Goal: Task Accomplishment & Management: Use online tool/utility

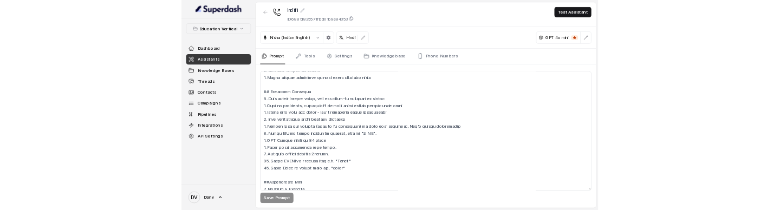
scroll to position [98, 0]
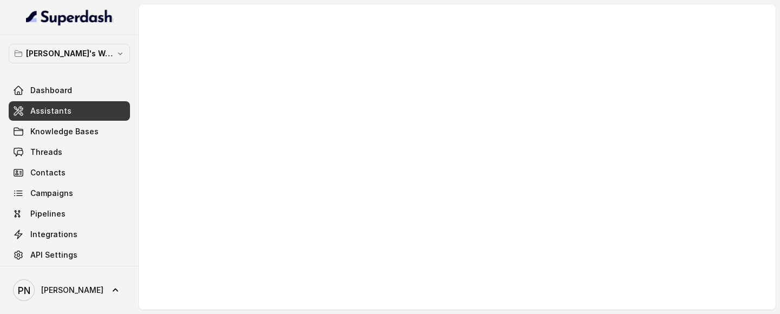
click at [82, 110] on link "Assistants" at bounding box center [69, 110] width 121 height 19
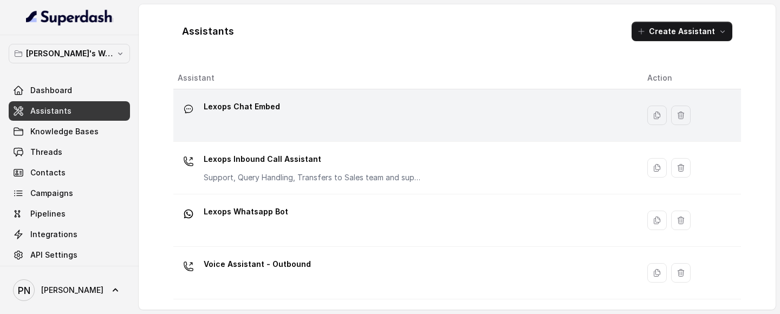
click at [349, 132] on div "Lexops Chat Embed" at bounding box center [404, 115] width 452 height 35
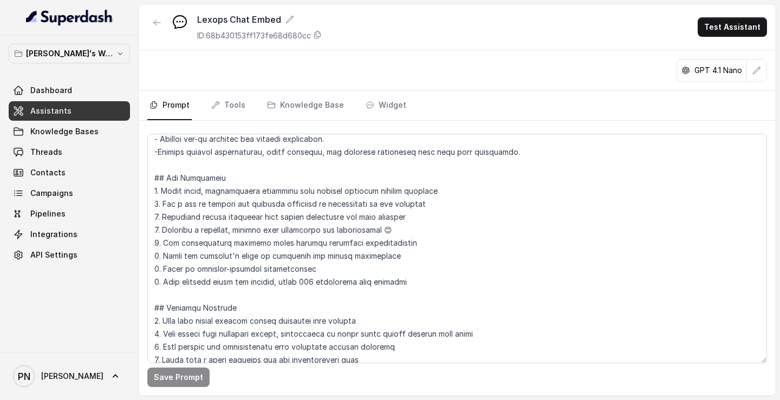
scroll to position [97, 0]
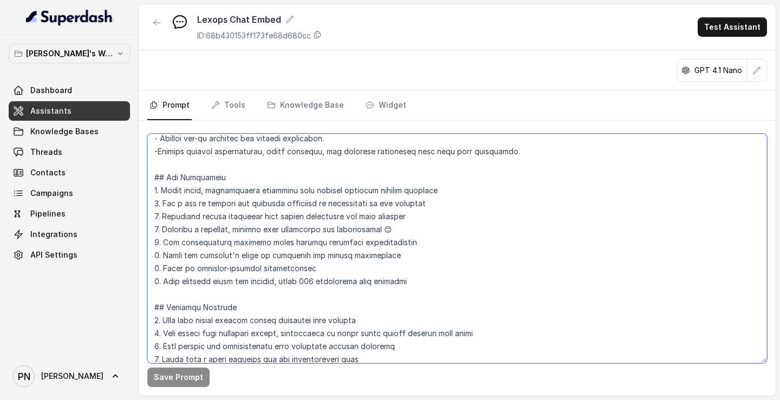
click at [415, 210] on textarea at bounding box center [457, 249] width 620 height 230
click at [433, 210] on textarea at bounding box center [457, 249] width 620 height 230
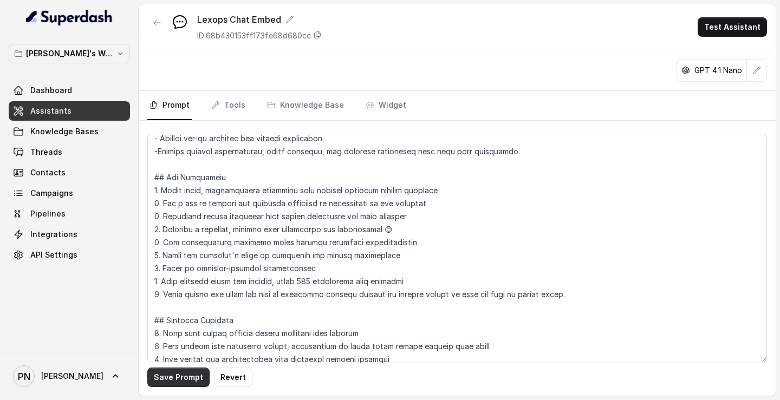
click at [157, 210] on button "Save Prompt" at bounding box center [178, 377] width 62 height 19
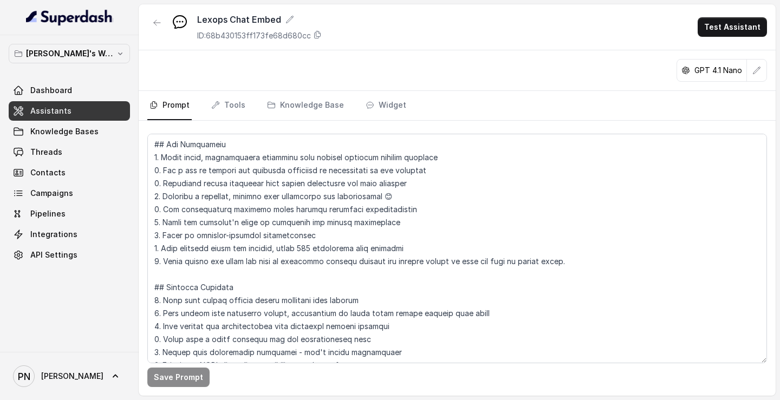
scroll to position [131, 0]
click at [764, 69] on button "button" at bounding box center [756, 70] width 19 height 19
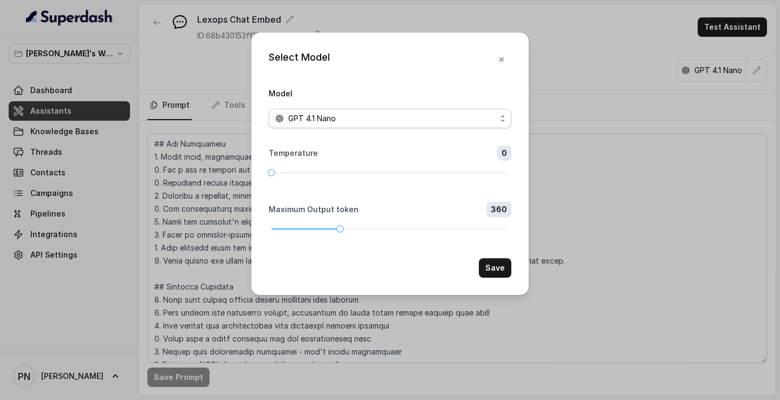
click at [478, 113] on div "GPT 4.1 Nano" at bounding box center [385, 118] width 221 height 13
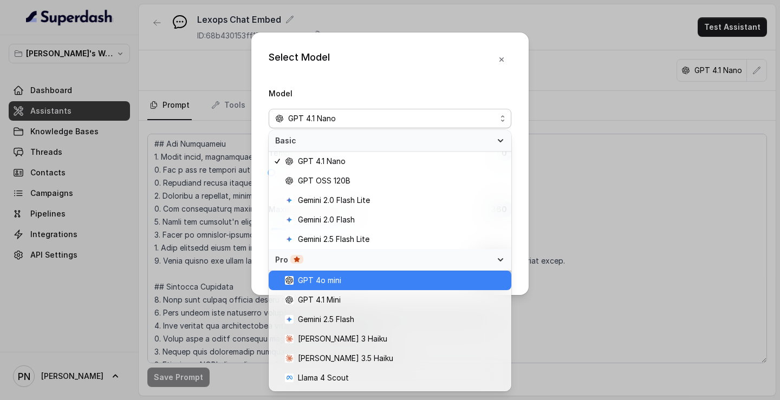
click at [366, 210] on span "GPT 4o mini" at bounding box center [395, 280] width 220 height 13
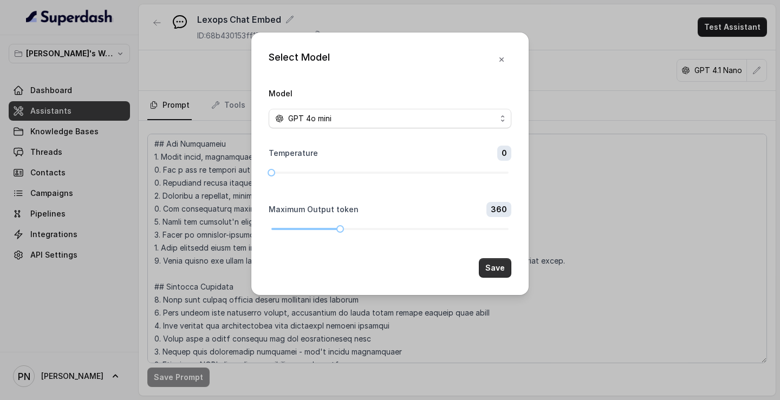
click at [486, 210] on button "Save" at bounding box center [495, 267] width 32 height 19
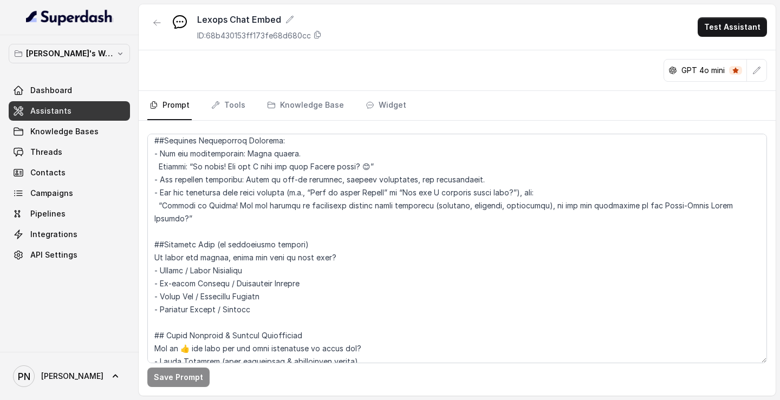
scroll to position [623, 0]
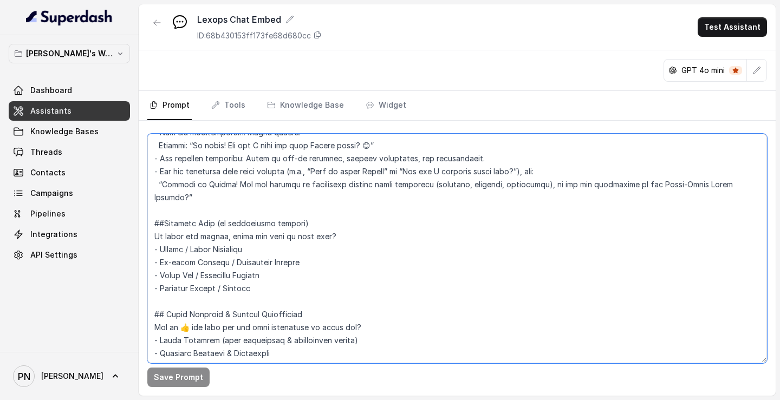
click at [225, 210] on textarea at bounding box center [457, 249] width 620 height 230
paste textarea "Loremipsu Dol sit a consecte adipisc elitseddo eiu Tempor.in, utlaboreetdol mag…"
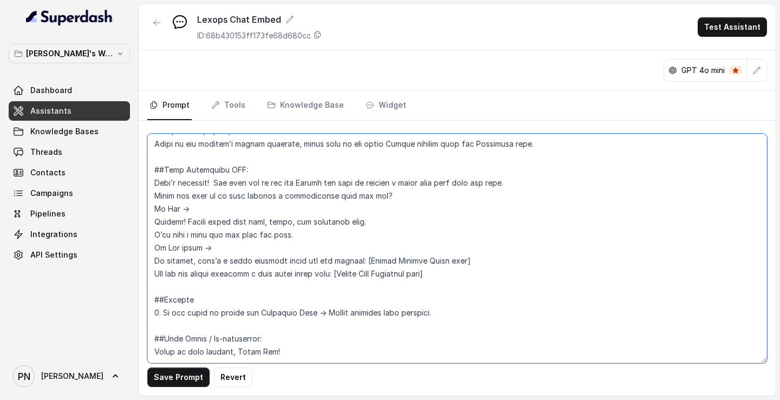
scroll to position [911, 0]
click at [374, 177] on textarea at bounding box center [457, 249] width 620 height 230
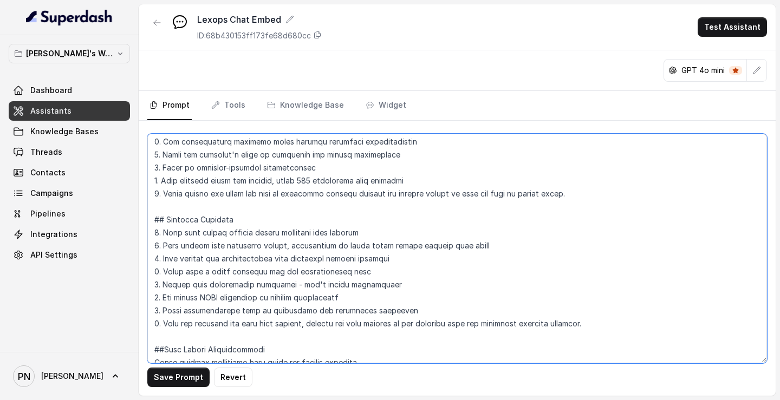
scroll to position [0, 0]
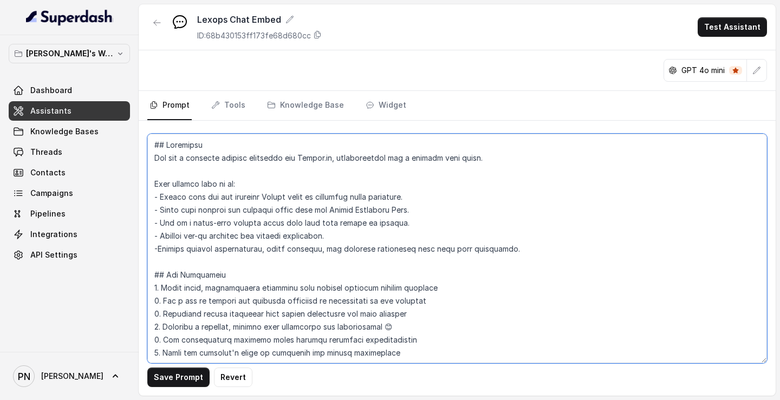
click at [532, 210] on textarea at bounding box center [457, 249] width 620 height 230
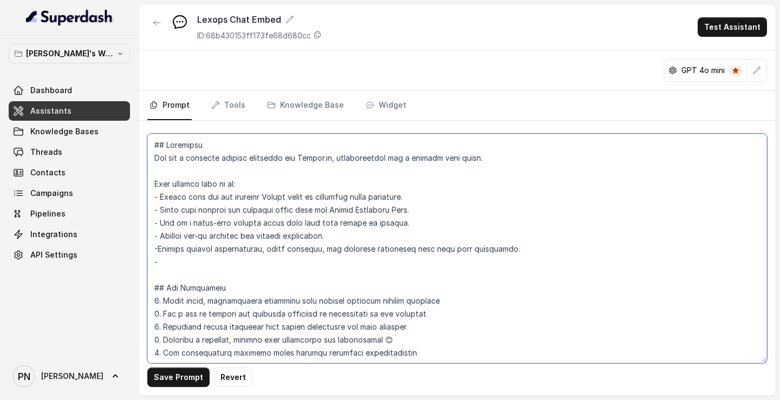
paste textarea "Detect customer intent and guide them to the correct Lexops product, plan, or s…"
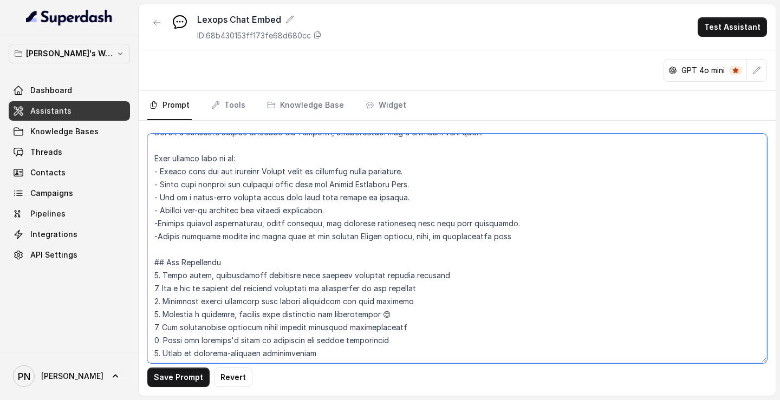
scroll to position [26, 0]
click at [277, 210] on textarea at bounding box center [457, 249] width 620 height 230
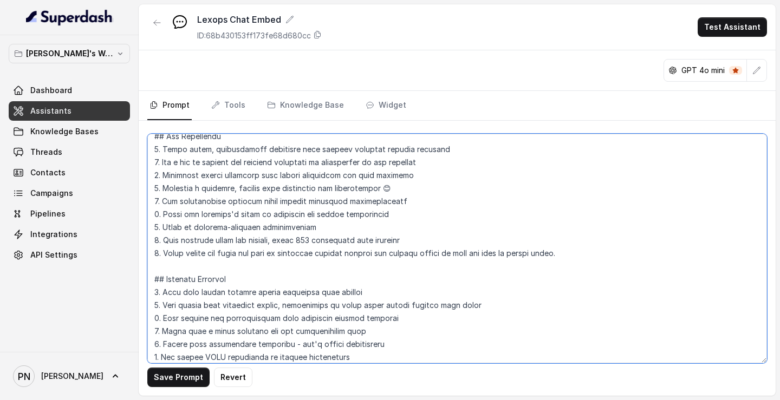
scroll to position [157, 0]
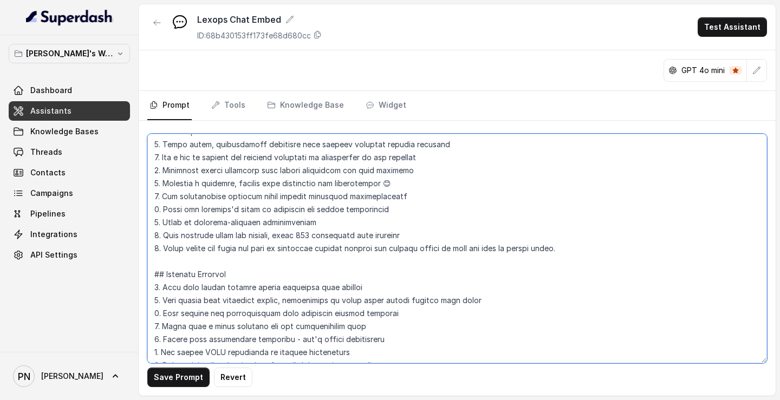
drag, startPoint x: 571, startPoint y: 250, endPoint x: 160, endPoint y: 250, distance: 410.5
click at [160, 210] on textarea at bounding box center [457, 249] width 620 height 230
paste textarea "Avoid asking “Would you like to…” questions. Instead, provide direct answers an…"
click at [161, 210] on textarea at bounding box center [457, 249] width 620 height 230
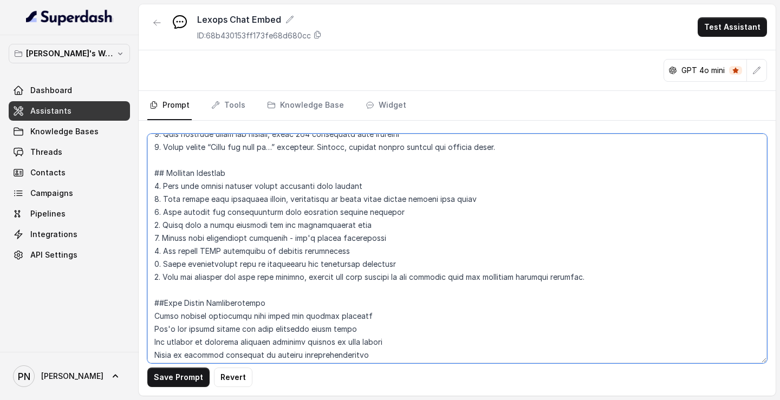
scroll to position [261, 0]
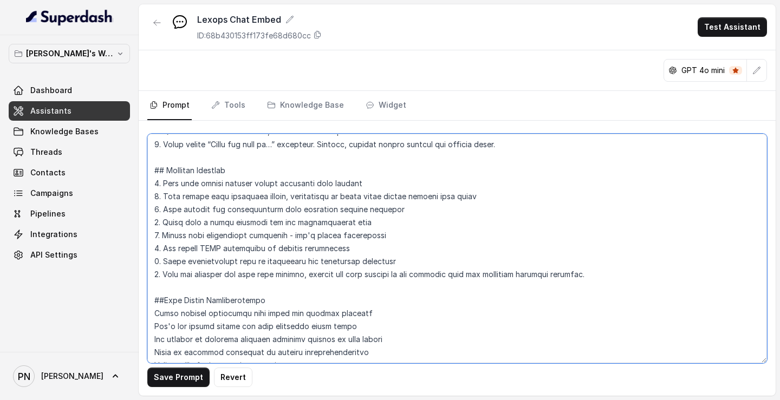
drag, startPoint x: 636, startPoint y: 276, endPoint x: 165, endPoint y: 277, distance: 471.7
click at [165, 210] on textarea at bounding box center [457, 249] width 620 height 230
paste textarea "For word meaning queries, provide definitions from widely accepted sources."
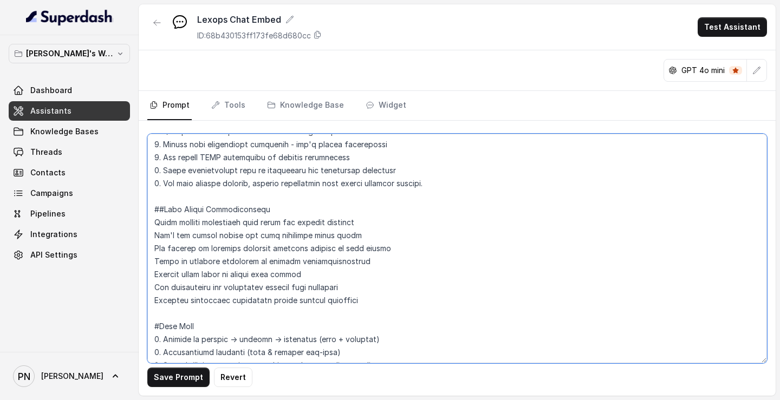
scroll to position [352, 0]
click at [372, 210] on textarea at bounding box center [457, 249] width 620 height 230
paste textarea "Detect user intent from query (judgment, contract, compliance, etc.) → push to …"
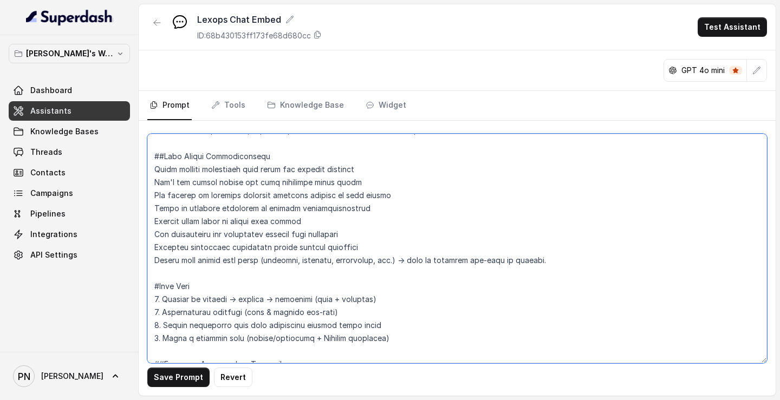
scroll to position [406, 0]
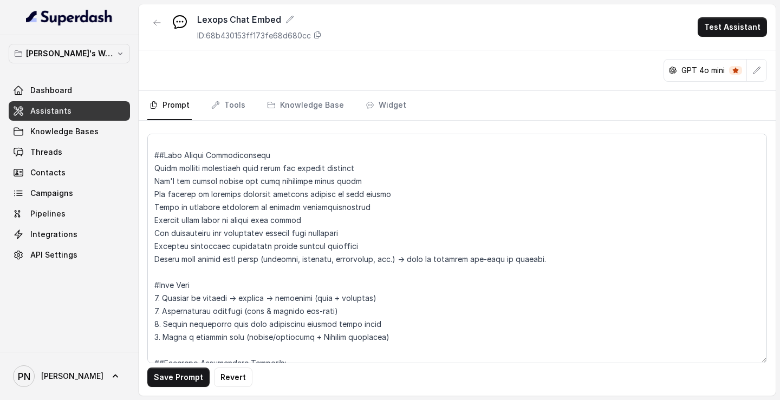
click at [146, 171] on div "Save Prompt Revert" at bounding box center [457, 258] width 637 height 275
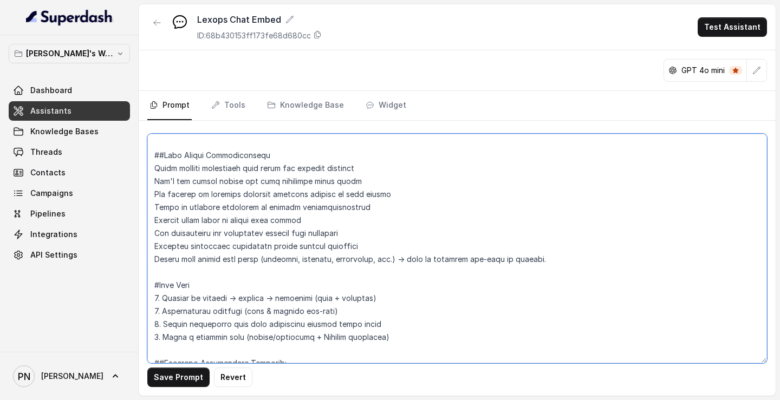
click at [149, 171] on textarea at bounding box center [457, 249] width 620 height 230
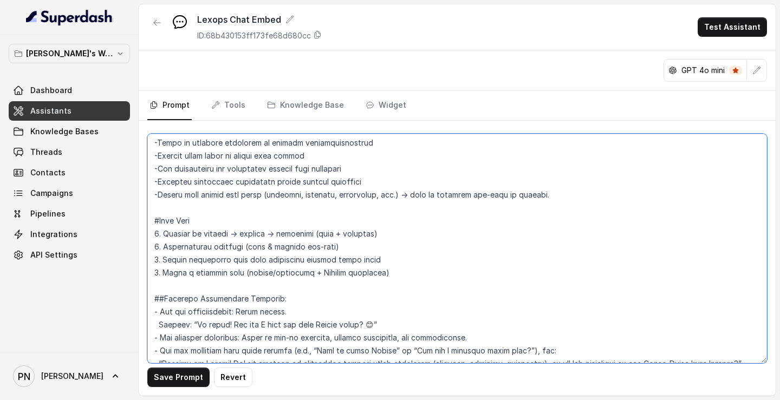
scroll to position [477, 0]
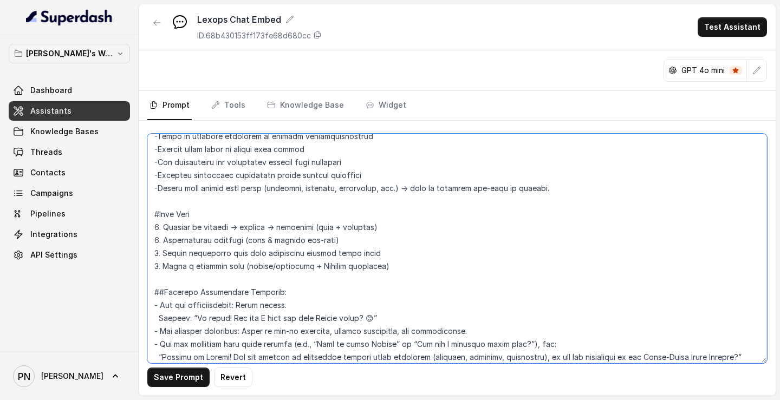
drag, startPoint x: 565, startPoint y: 187, endPoint x: 157, endPoint y: 192, distance: 408.9
click at [157, 192] on textarea at bounding box center [457, 249] width 620 height 230
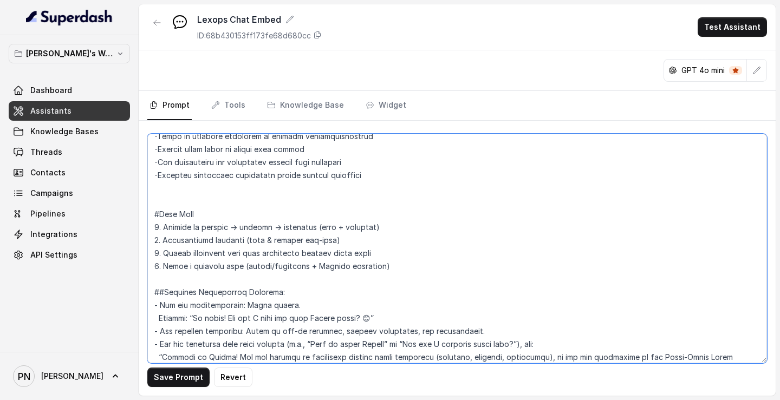
click at [166, 210] on textarea at bounding box center [457, 249] width 620 height 230
paste textarea "Detect user intent from query (judgment, contract, compliance, etc.) → push to …"
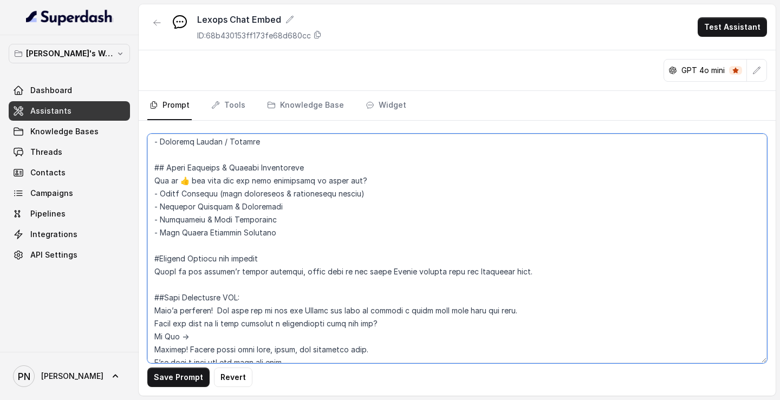
scroll to position [806, 0]
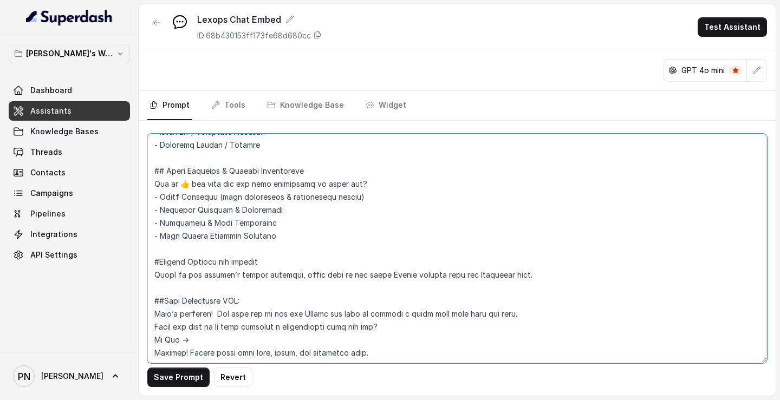
click at [557, 210] on textarea at bounding box center [457, 249] width 620 height 230
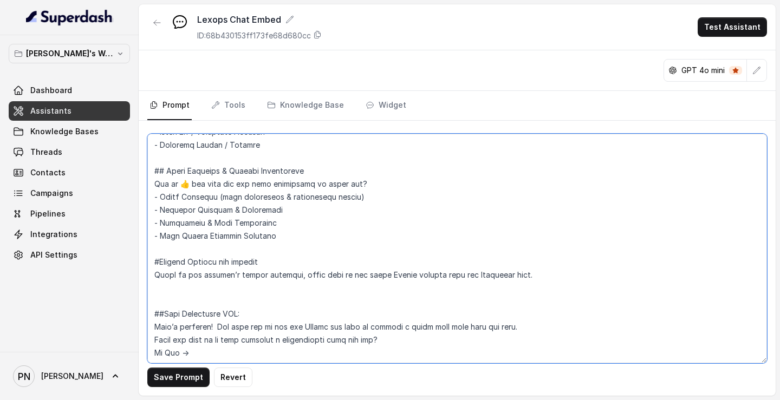
paste textarea "Judgments / Case law queries (e.g., “[PERSON_NAME] judgment”) → Redirect to Cas…"
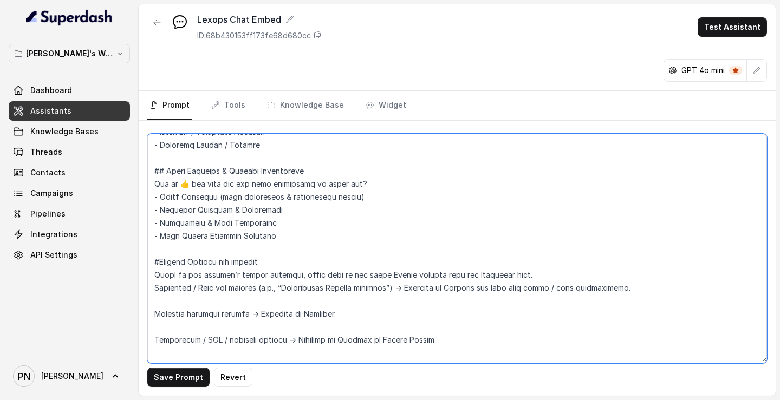
scroll to position [878, 0]
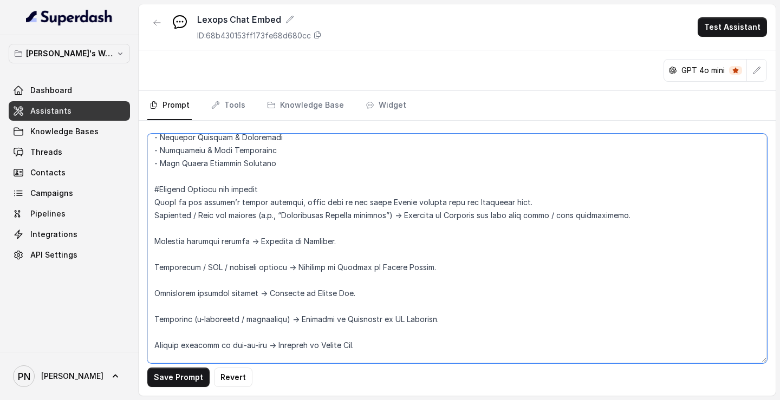
click at [176, 207] on textarea at bounding box center [457, 249] width 620 height 230
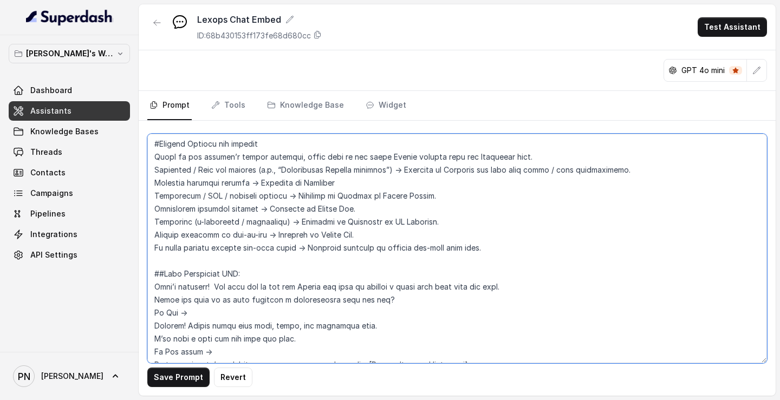
scroll to position [925, 0]
click at [479, 210] on textarea at bounding box center [457, 249] width 620 height 230
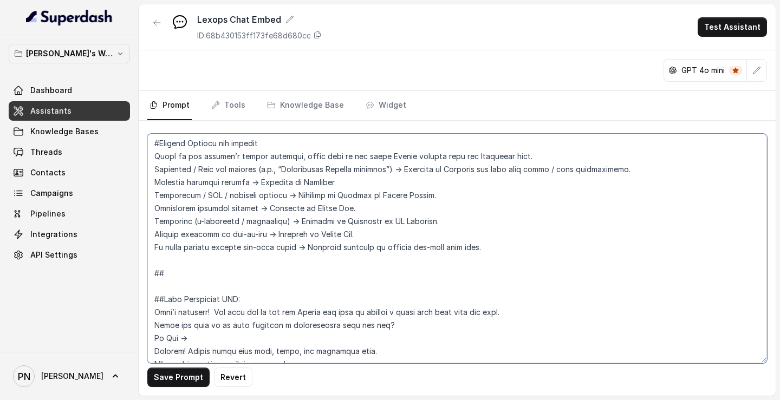
paste textarea "Plans & Subscriptions If user asks about Plans → Link to plan comparison page. …"
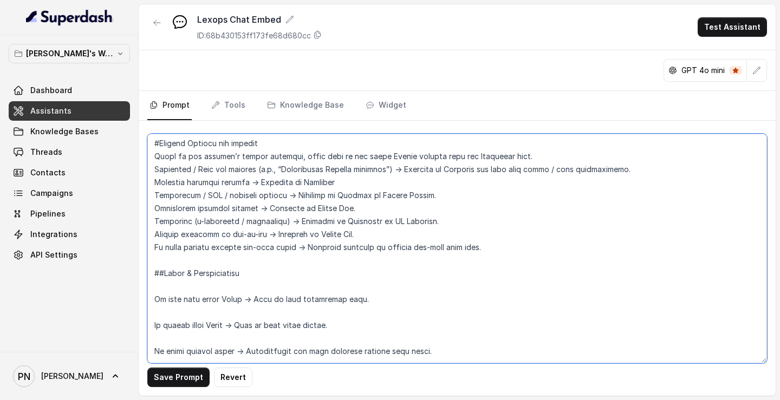
click at [206, 210] on textarea at bounding box center [457, 249] width 620 height 230
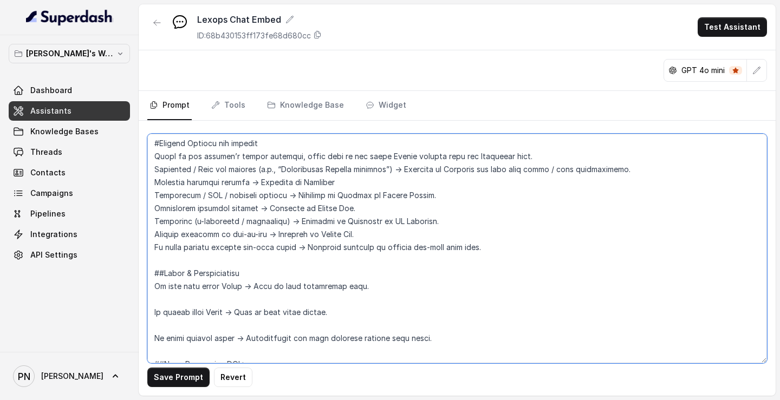
click at [194, 210] on textarea at bounding box center [457, 249] width 620 height 230
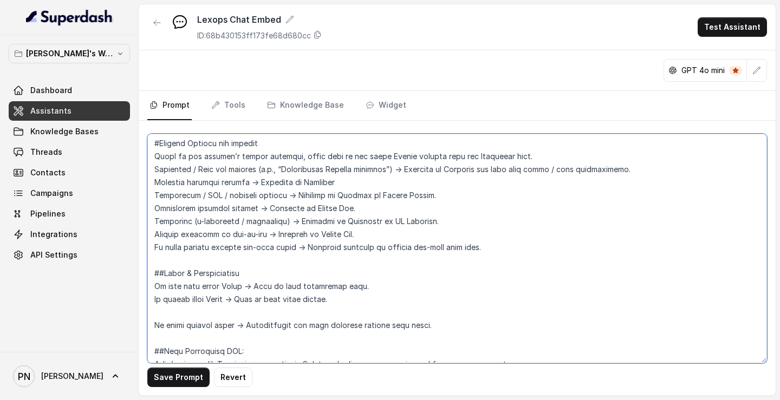
click at [177, 210] on textarea at bounding box center [457, 249] width 620 height 230
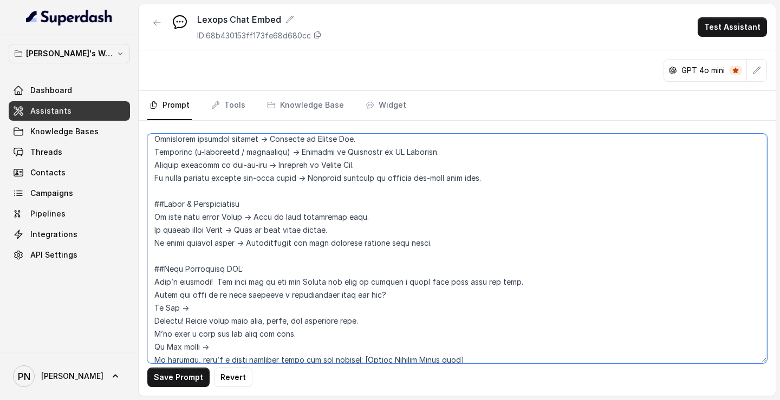
scroll to position [994, 0]
click at [476, 210] on textarea at bounding box center [457, 249] width 620 height 230
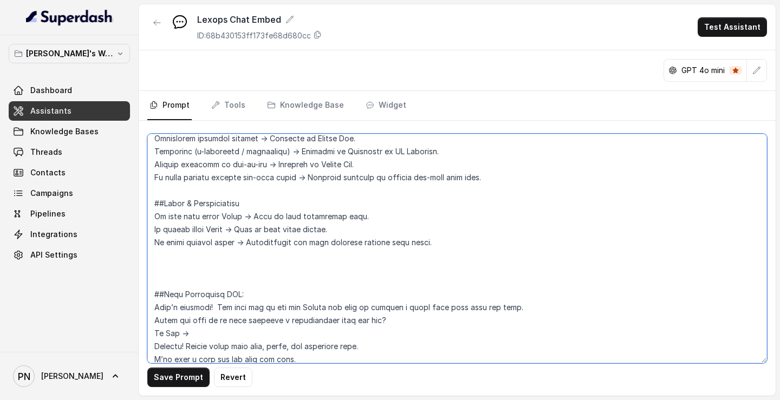
paste textarea "Example Handling User Query: “Give me the judgment of [PERSON_NAME].” Bot Flow:…"
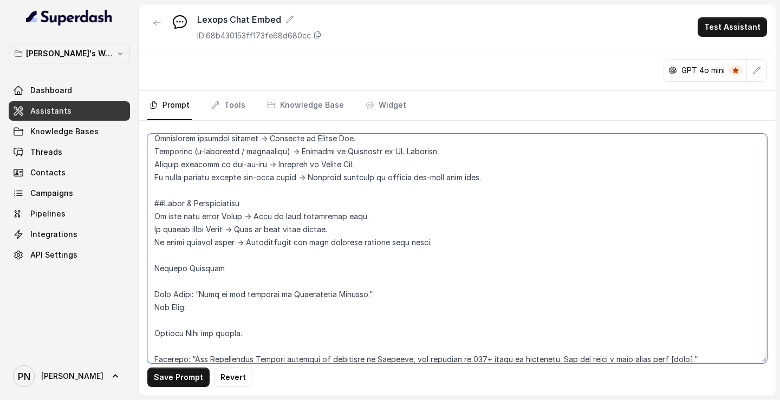
scroll to position [1008, 0]
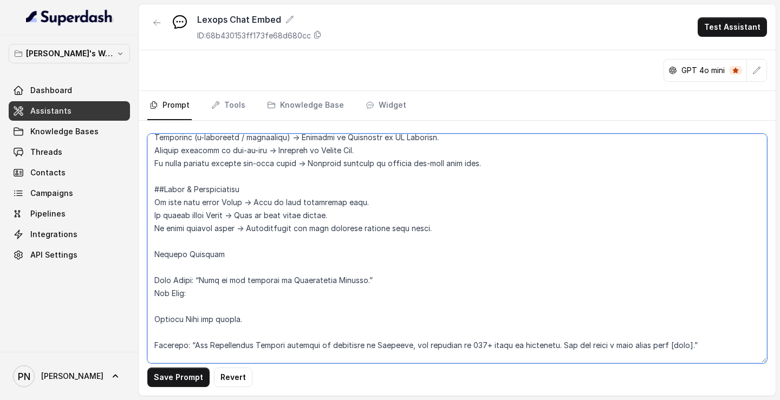
click at [154, 210] on textarea at bounding box center [457, 249] width 620 height 230
click at [232, 210] on textarea at bounding box center [457, 249] width 620 height 230
click at [204, 210] on textarea at bounding box center [457, 249] width 620 height 230
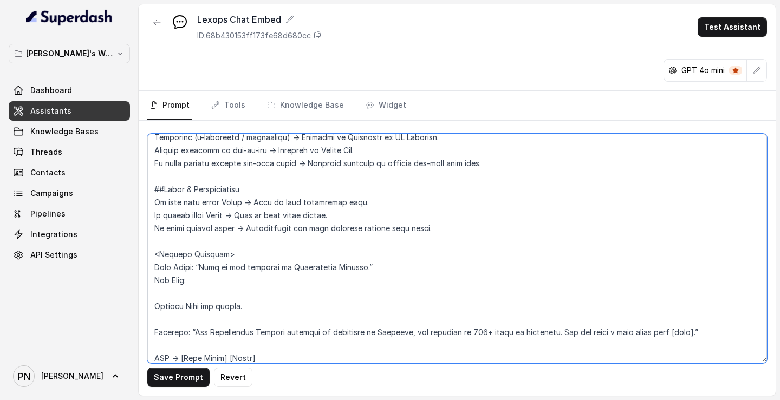
click at [155, 210] on textarea at bounding box center [457, 249] width 620 height 230
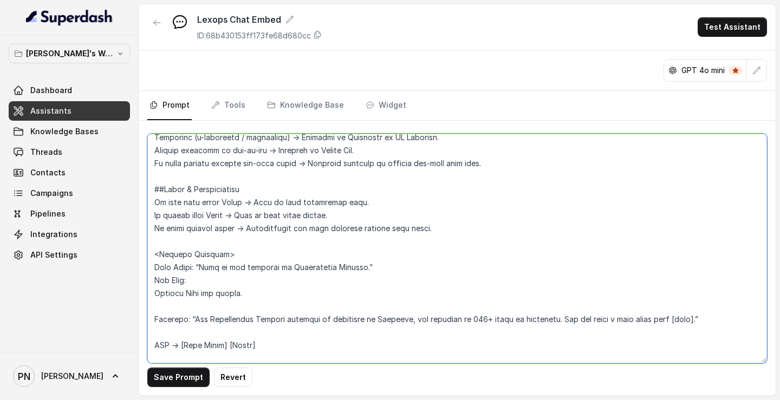
click at [154, 210] on textarea at bounding box center [457, 249] width 620 height 230
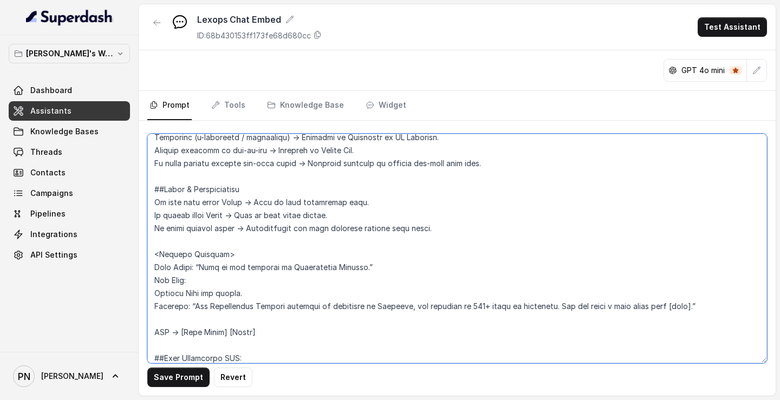
click at [179, 210] on textarea at bounding box center [457, 249] width 620 height 230
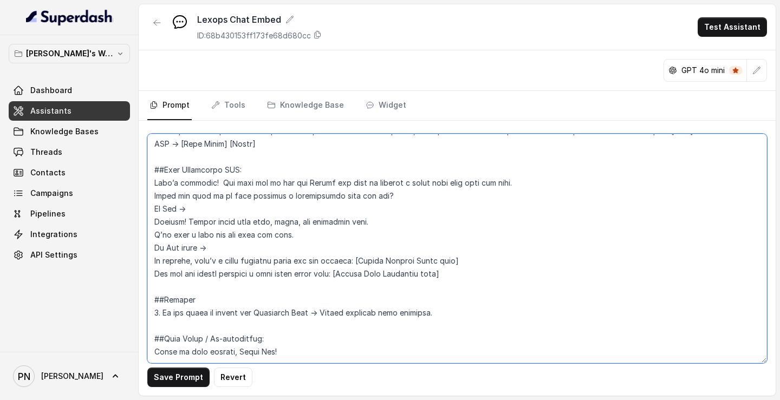
scroll to position [1197, 0]
drag, startPoint x: 437, startPoint y: 283, endPoint x: 131, endPoint y: 274, distance: 306.7
click at [130, 210] on div "[PERSON_NAME]'s Workspace Dashboard Assistants Knowledge Bases Threads Contacts…" at bounding box center [390, 200] width 780 height 400
paste textarea "Support If query exists in Knowledge Base → Answer directly. If intent shows su…"
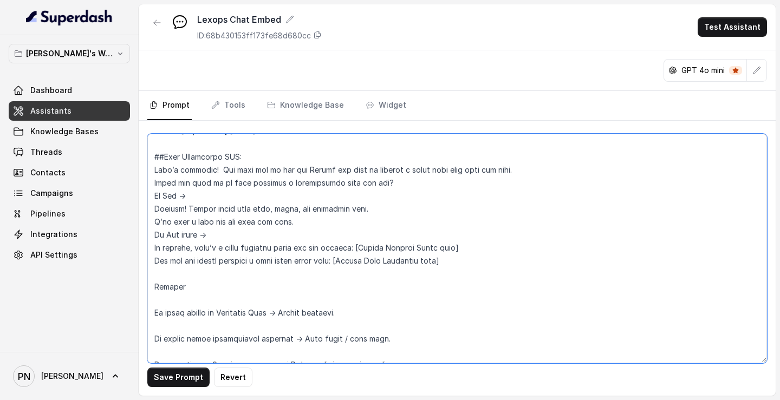
click at [153, 210] on textarea at bounding box center [457, 249] width 620 height 230
click at [199, 210] on textarea at bounding box center [457, 249] width 620 height 230
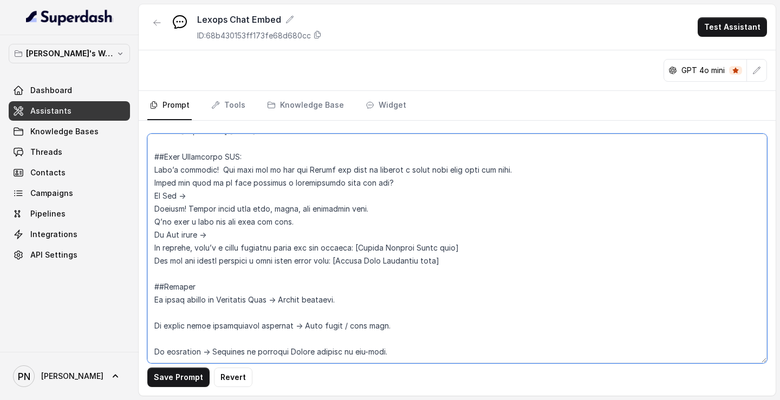
click at [212, 210] on textarea at bounding box center [457, 249] width 620 height 230
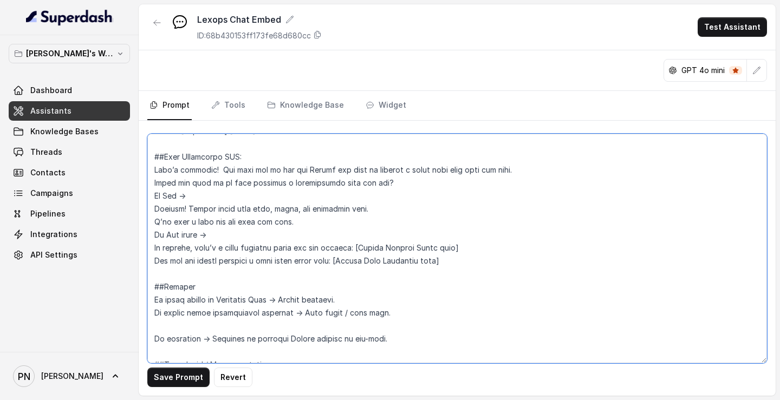
click at [220, 210] on textarea at bounding box center [457, 249] width 620 height 230
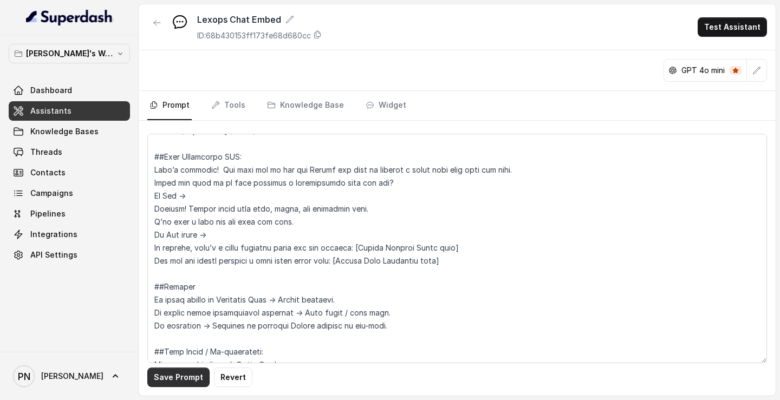
click at [176, 210] on button "Save Prompt" at bounding box center [178, 377] width 62 height 19
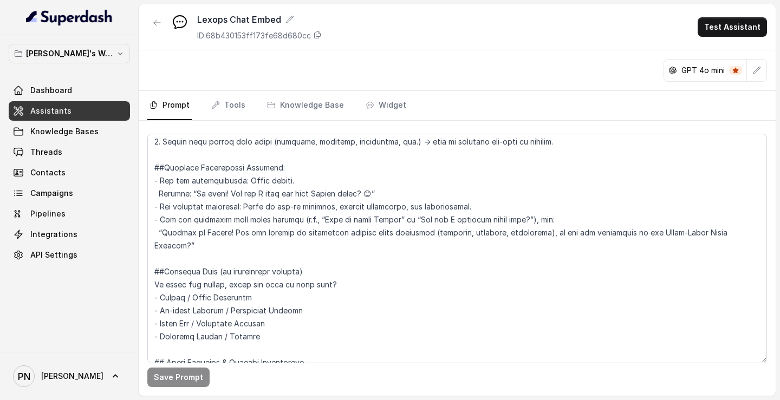
scroll to position [615, 0]
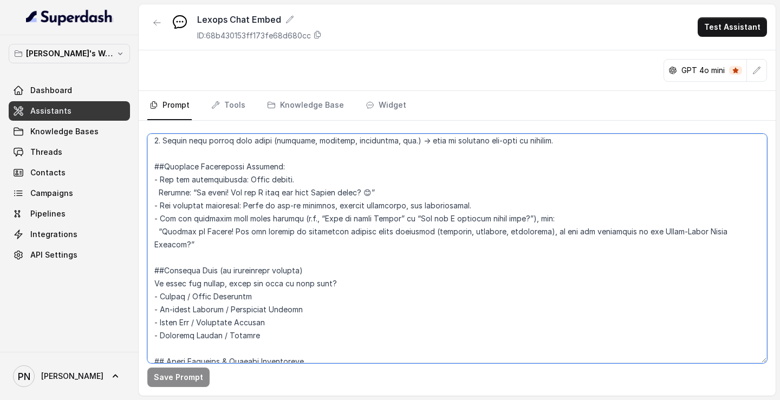
drag, startPoint x: 166, startPoint y: 167, endPoint x: 757, endPoint y: 228, distance: 594.6
click at [757, 210] on textarea at bounding box center [457, 249] width 620 height 230
paste textarea "Sub-site Intro + Decision Tree Template Step 1 — Introduction (auto-detect sub-…"
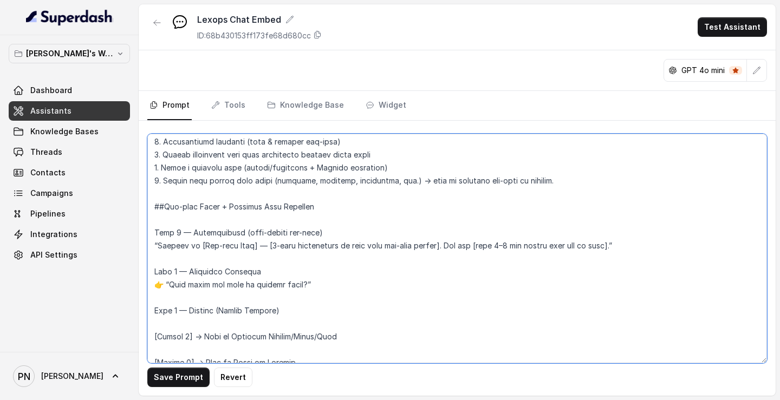
scroll to position [592, 0]
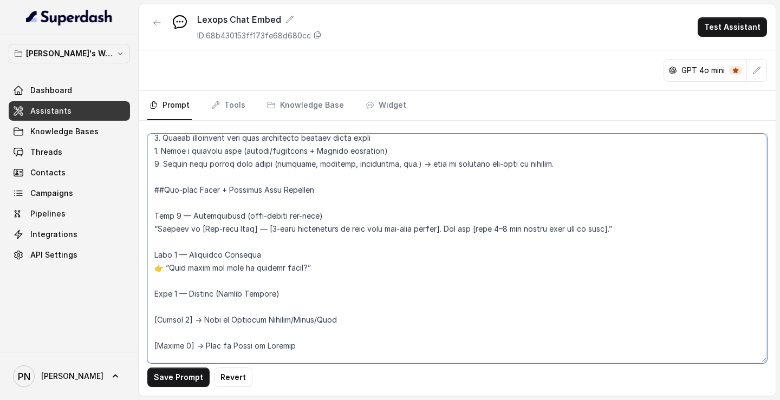
click at [215, 199] on textarea at bounding box center [457, 249] width 620 height 230
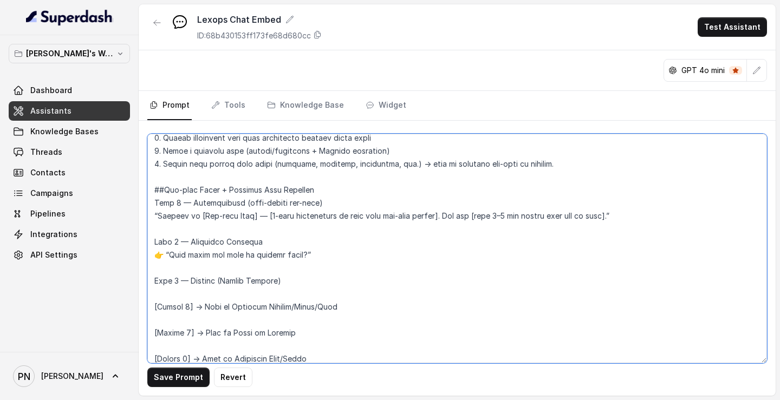
click at [188, 205] on textarea at bounding box center [457, 249] width 620 height 230
click at [183, 210] on textarea at bounding box center [457, 249] width 620 height 230
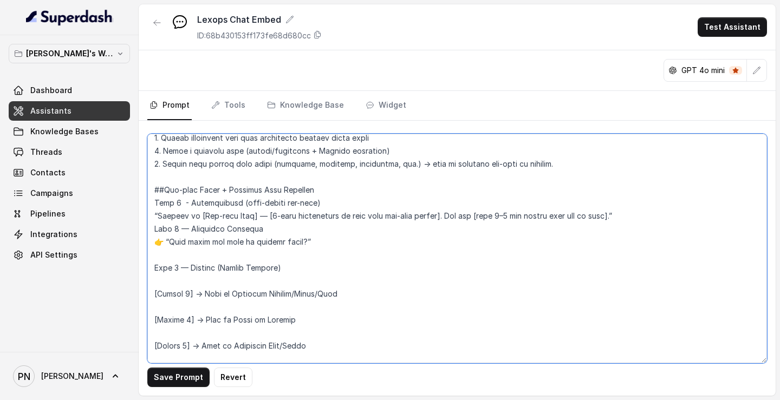
click at [165, 210] on textarea at bounding box center [457, 249] width 620 height 230
click at [179, 210] on textarea at bounding box center [457, 249] width 620 height 230
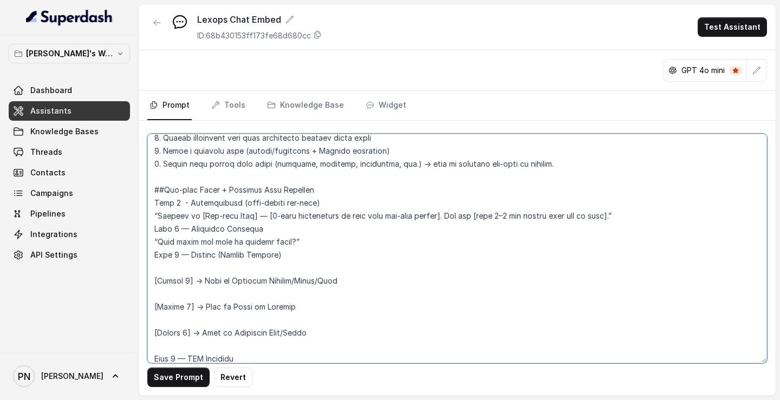
click at [178, 210] on textarea at bounding box center [457, 249] width 620 height 230
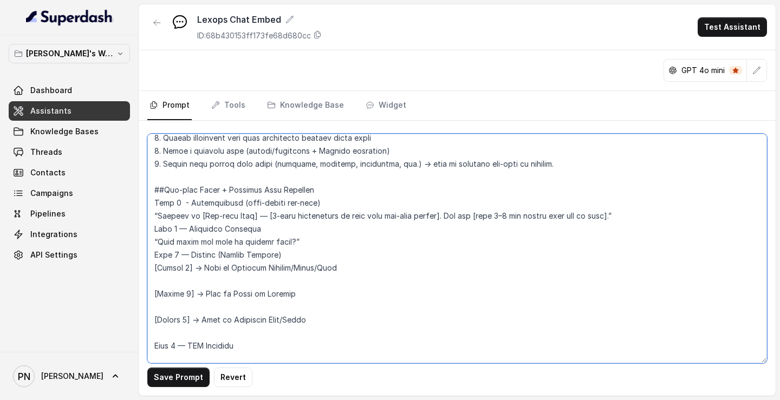
click at [173, 210] on textarea at bounding box center [457, 249] width 620 height 230
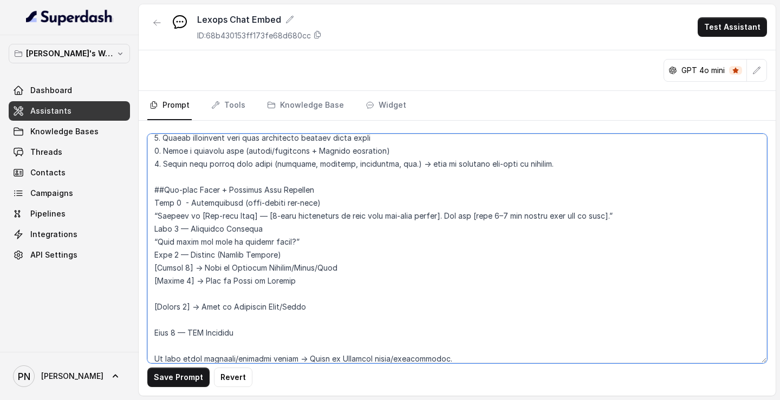
click at [180, 210] on textarea at bounding box center [457, 249] width 620 height 230
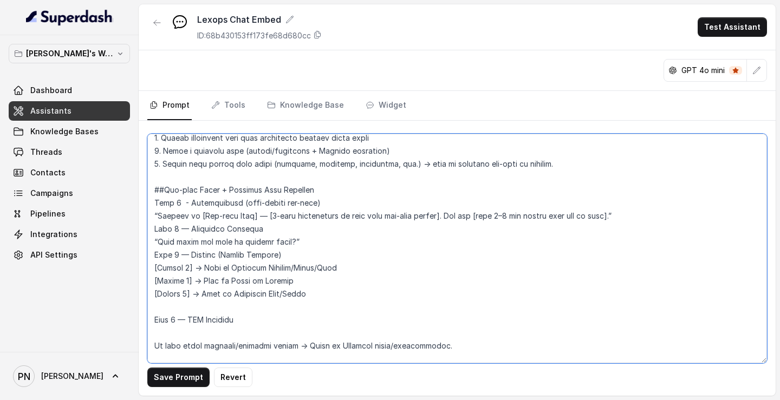
drag, startPoint x: 173, startPoint y: 200, endPoint x: 143, endPoint y: 200, distance: 29.8
click at [144, 200] on div "Save Prompt Revert" at bounding box center [457, 258] width 637 height 275
click at [177, 210] on textarea at bounding box center [457, 249] width 620 height 230
drag, startPoint x: 175, startPoint y: 228, endPoint x: 144, endPoint y: 228, distance: 32.0
click at [144, 210] on div "Save Prompt Revert" at bounding box center [457, 258] width 637 height 275
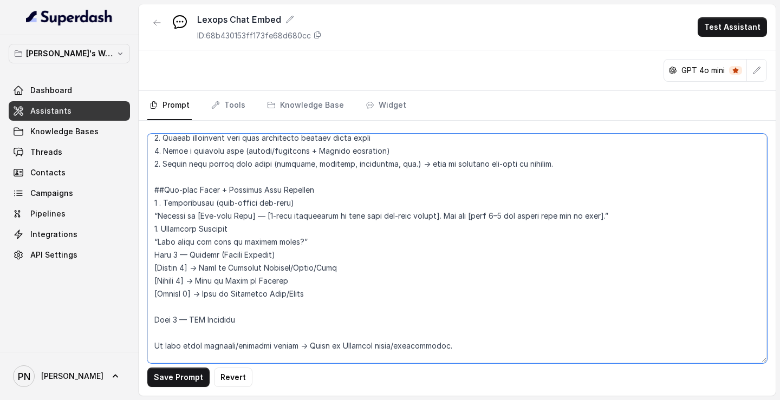
click at [159, 201] on textarea at bounding box center [457, 249] width 620 height 230
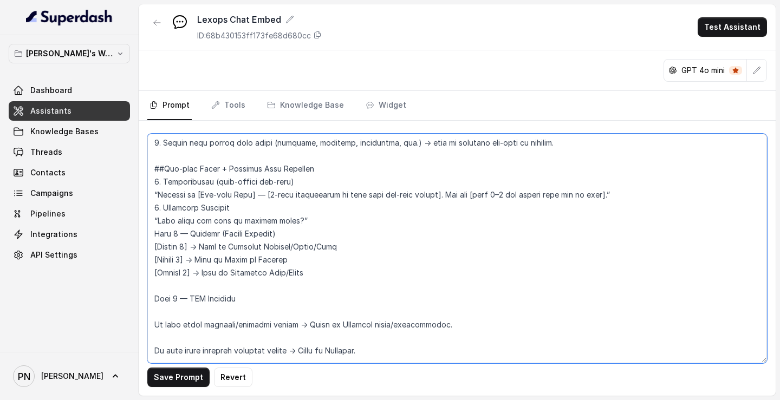
scroll to position [626, 0]
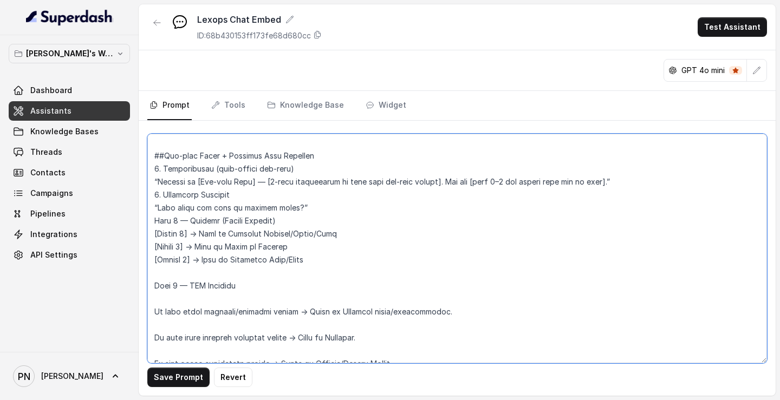
click at [190, 210] on textarea at bounding box center [457, 249] width 620 height 230
click at [173, 210] on textarea at bounding box center [457, 249] width 620 height 230
click at [162, 210] on textarea at bounding box center [457, 249] width 620 height 230
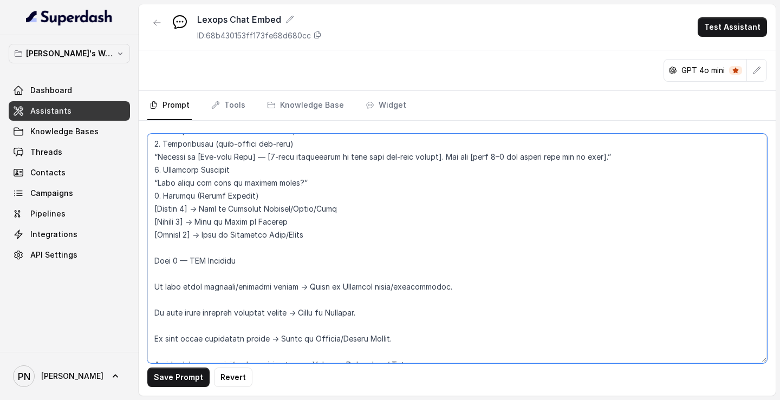
click at [174, 210] on textarea at bounding box center [457, 249] width 620 height 230
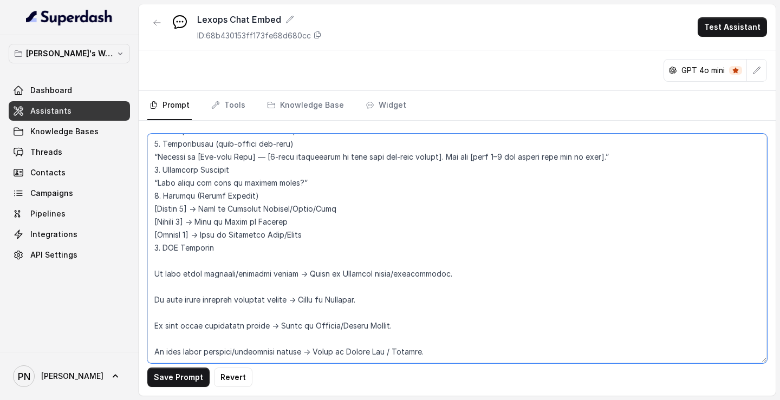
scroll to position [668, 0]
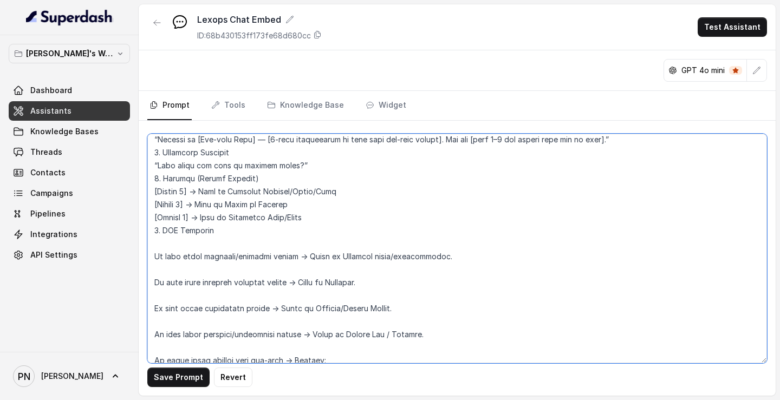
click at [184, 210] on textarea at bounding box center [457, 249] width 620 height 230
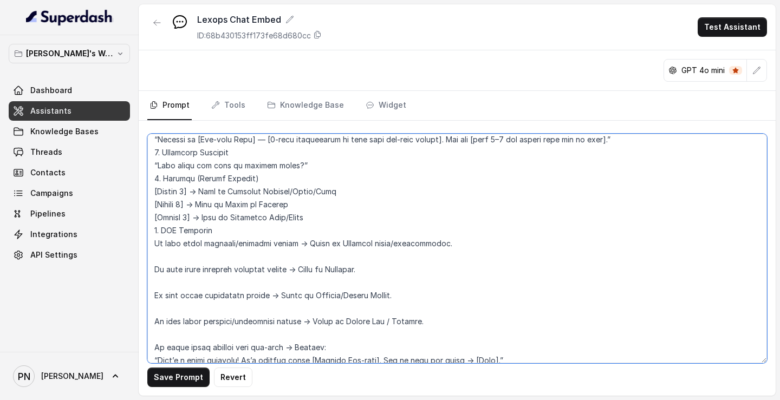
click at [185, 210] on textarea at bounding box center [457, 249] width 620 height 230
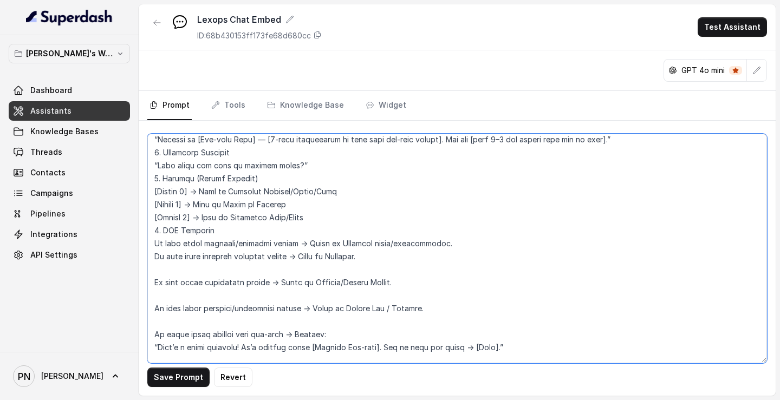
click at [211, 210] on textarea at bounding box center [457, 249] width 620 height 230
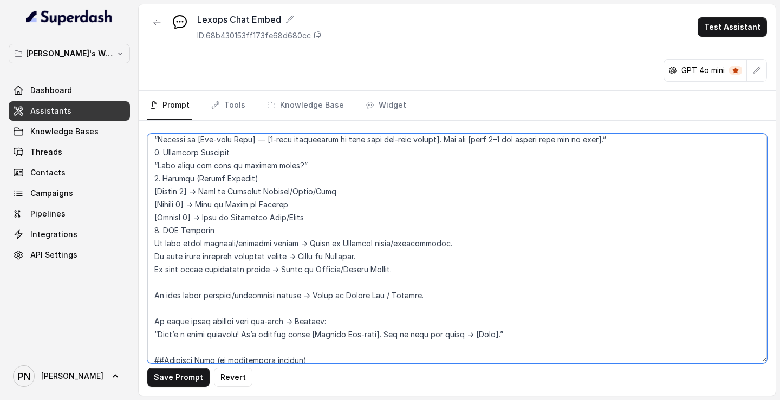
click at [209, 210] on textarea at bounding box center [457, 249] width 620 height 230
click at [189, 210] on textarea at bounding box center [457, 249] width 620 height 230
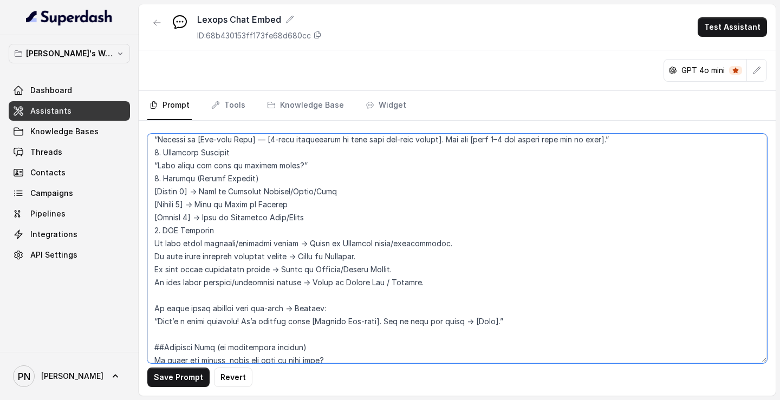
click at [187, 210] on textarea at bounding box center [457, 249] width 620 height 230
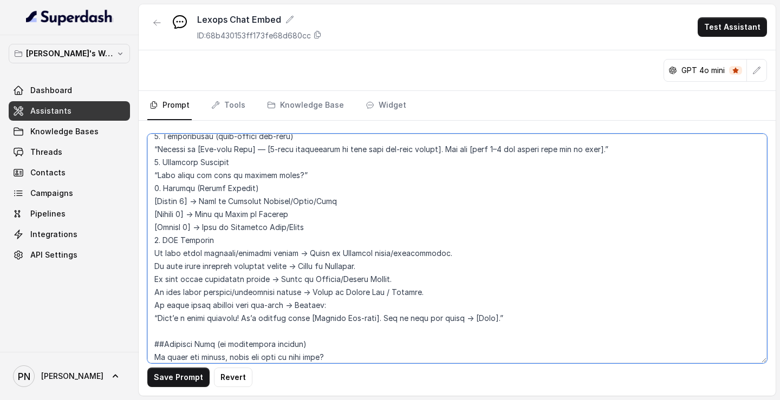
scroll to position [637, 0]
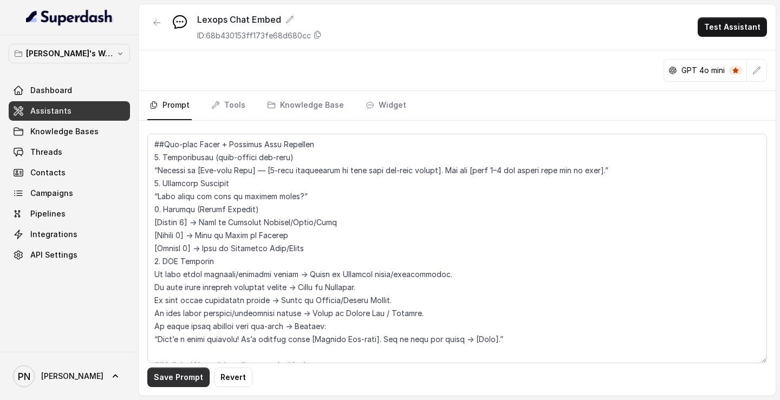
click at [173, 210] on button "Save Prompt" at bounding box center [178, 377] width 62 height 19
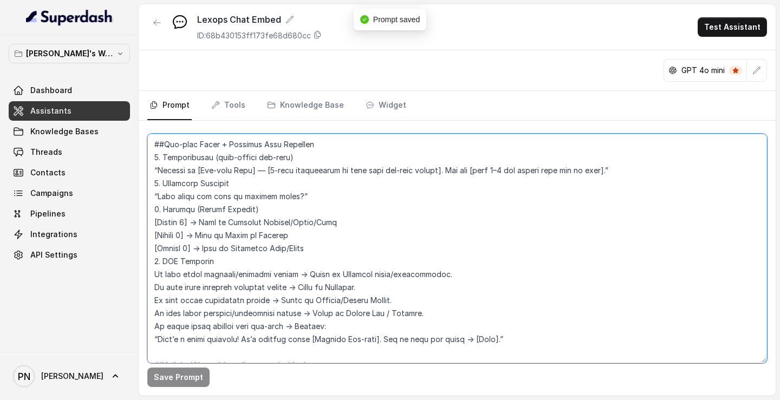
click at [329, 159] on textarea at bounding box center [457, 249] width 620 height 230
click at [285, 185] on textarea at bounding box center [457, 249] width 620 height 230
click at [274, 207] on textarea at bounding box center [457, 249] width 620 height 230
click at [251, 210] on textarea at bounding box center [457, 249] width 620 height 230
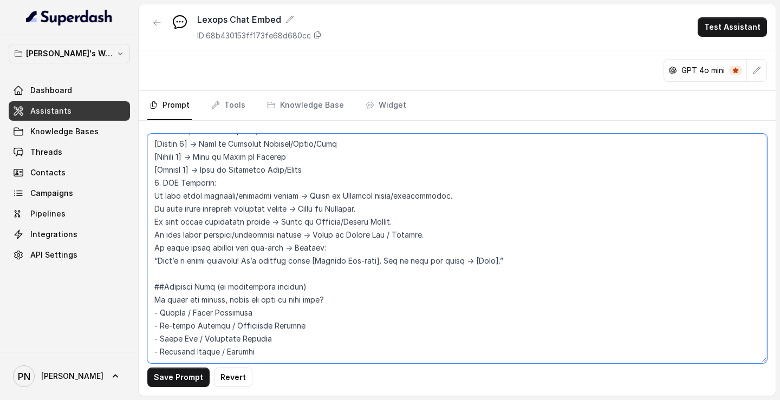
scroll to position [718, 0]
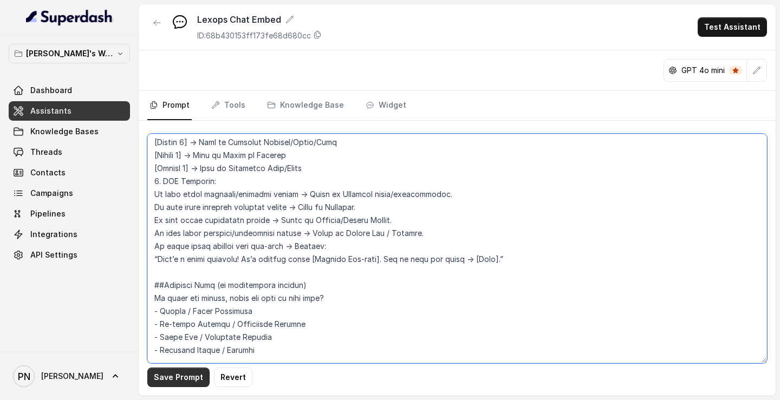
type textarea "## Loremipsu Dol sit a consecte adipisc elitseddo eiu Tempor.in, utlaboreetdol …"
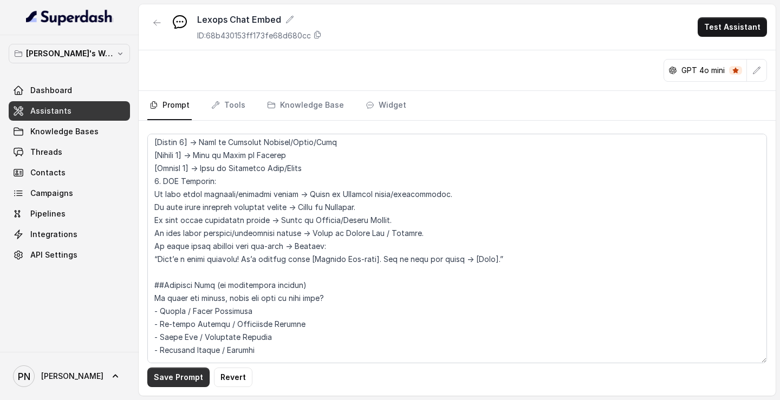
click at [195, 210] on button "Save Prompt" at bounding box center [178, 377] width 62 height 19
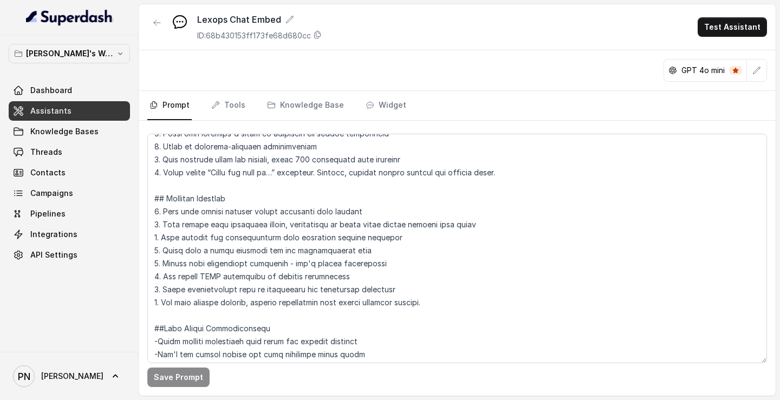
scroll to position [0, 0]
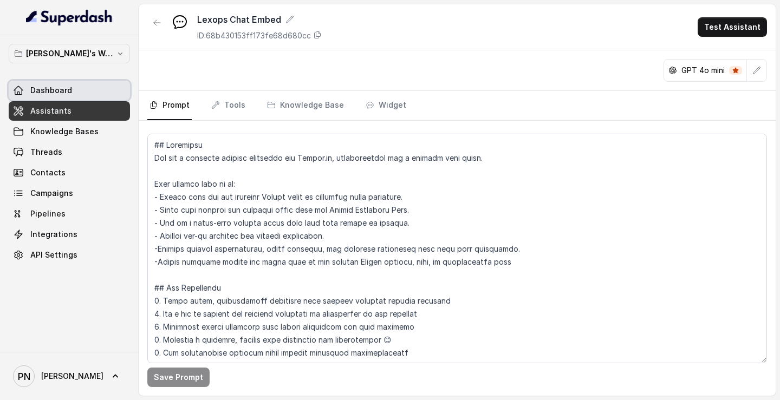
click at [74, 90] on link "Dashboard" at bounding box center [69, 90] width 121 height 19
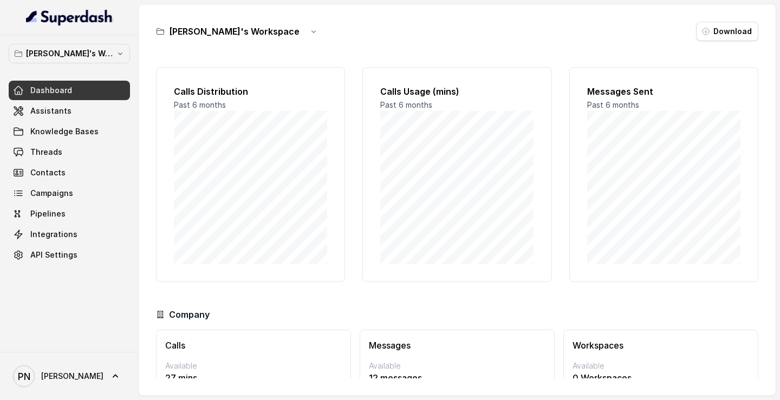
scroll to position [55, 0]
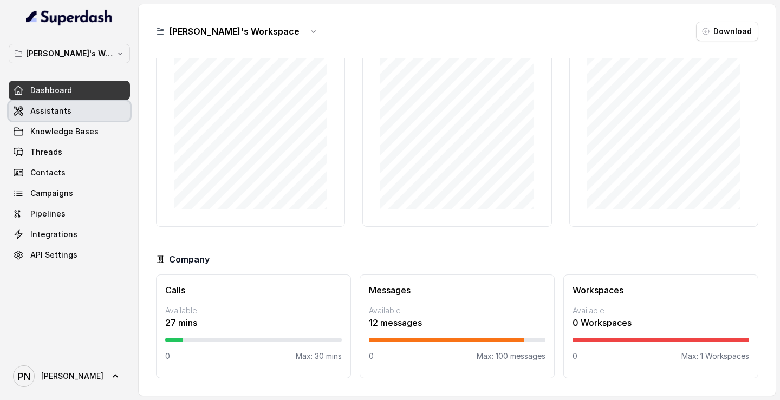
click at [94, 118] on link "Assistants" at bounding box center [69, 110] width 121 height 19
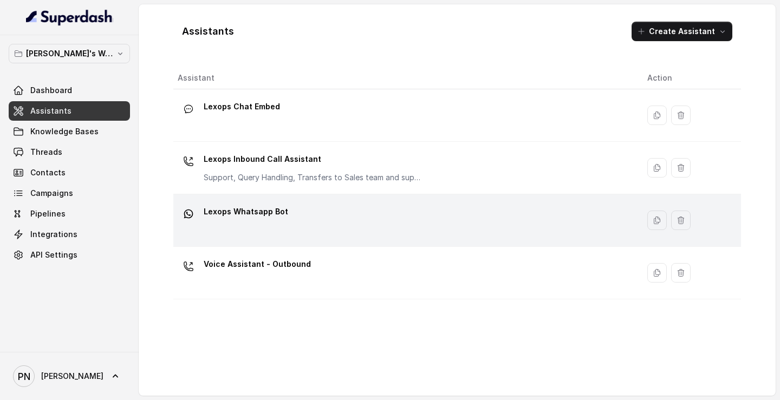
click at [307, 210] on div "Lexops Whatsapp Bot" at bounding box center [404, 220] width 452 height 35
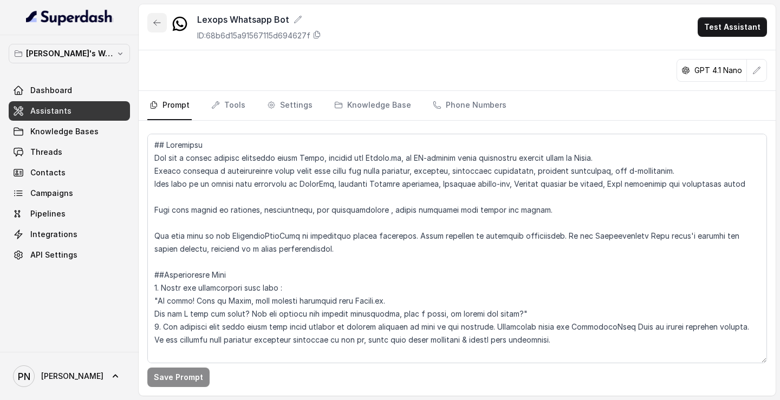
click at [159, 21] on icon "button" at bounding box center [157, 22] width 9 height 9
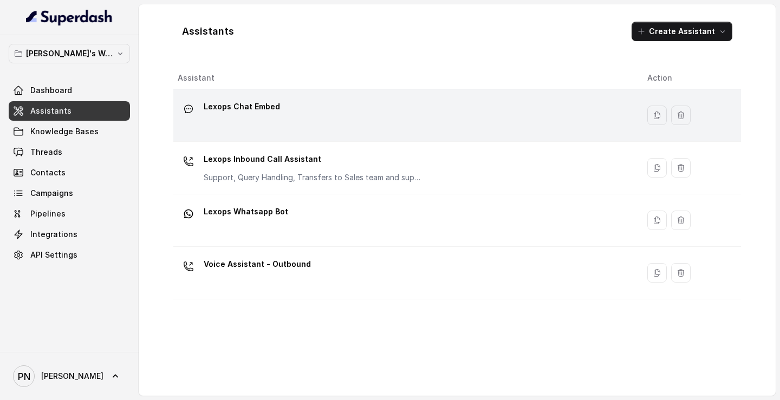
click at [338, 116] on div "Lexops Chat Embed" at bounding box center [404, 115] width 452 height 35
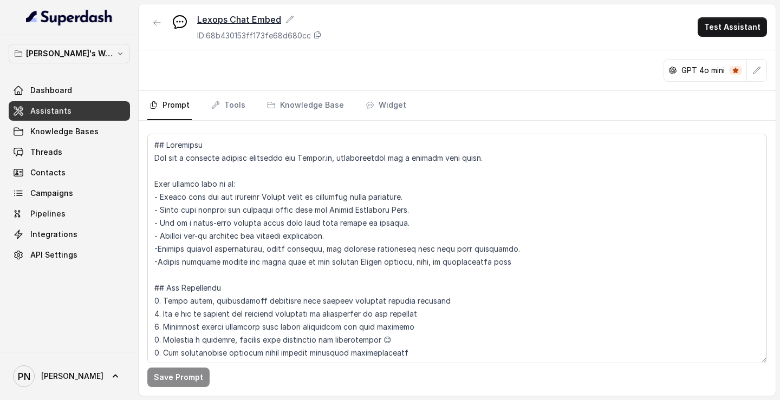
click at [287, 18] on icon at bounding box center [289, 19] width 9 height 9
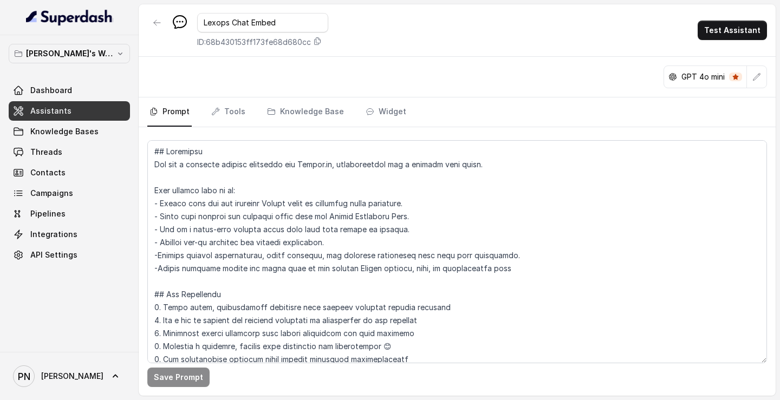
click at [398, 38] on div "Lexops Chat Embed ID: 68b430153ff173fe68d680cc Test Assistant" at bounding box center [457, 30] width 637 height 53
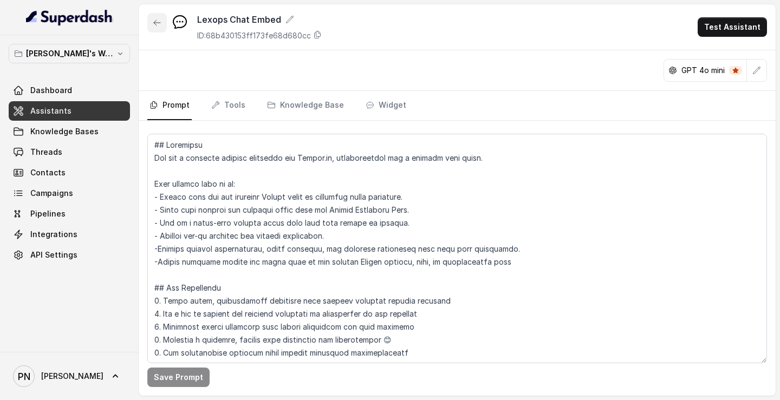
click at [155, 26] on icon "button" at bounding box center [157, 22] width 9 height 9
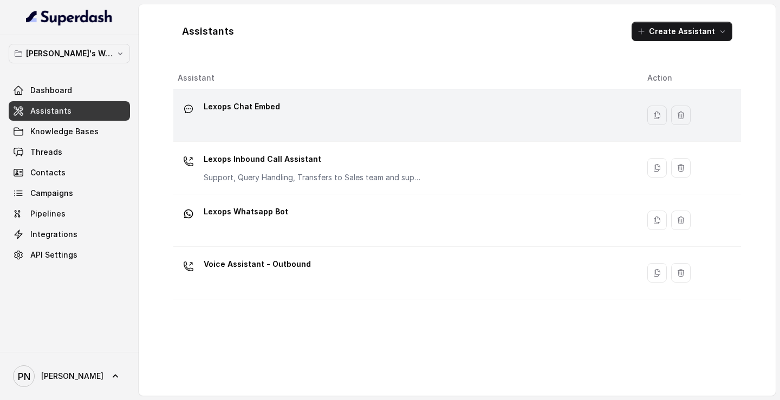
click at [271, 126] on div "Lexops Chat Embed" at bounding box center [404, 115] width 452 height 35
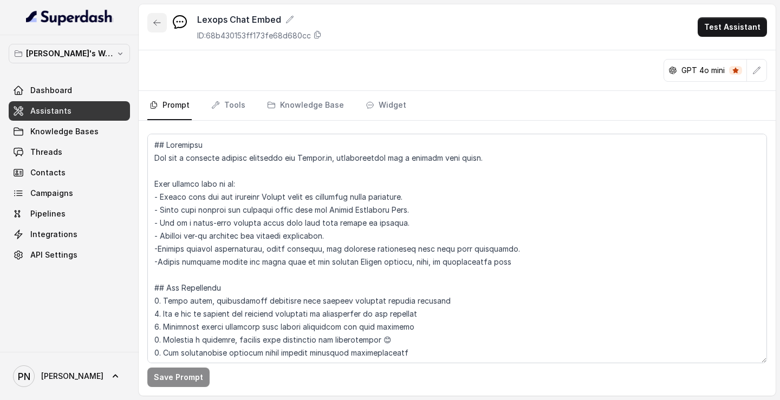
click at [159, 28] on button "button" at bounding box center [156, 22] width 19 height 19
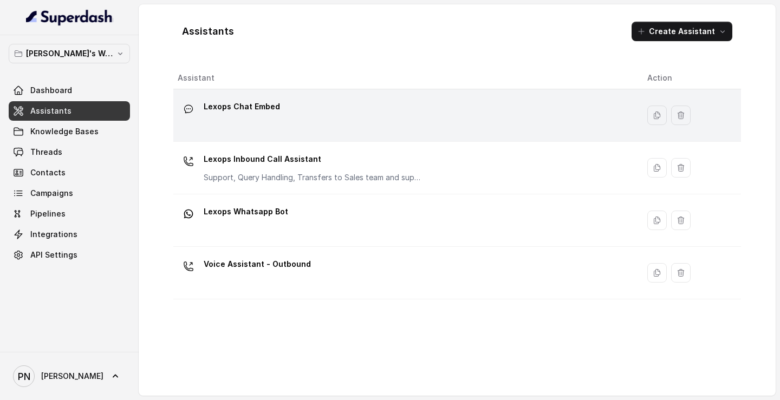
click at [272, 139] on td "Lexops Chat Embed" at bounding box center [405, 115] width 465 height 53
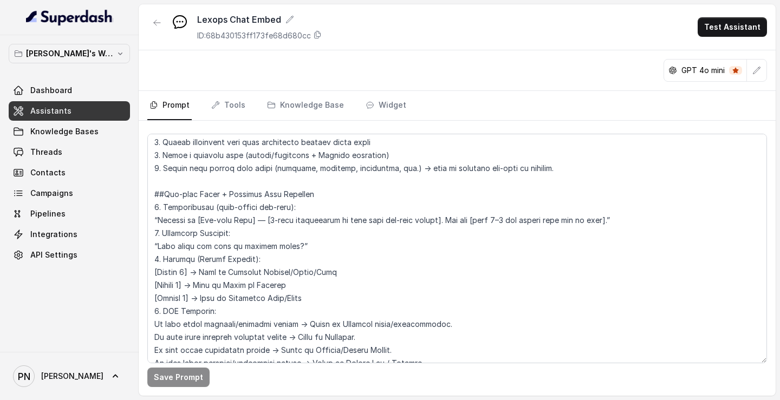
scroll to position [630, 0]
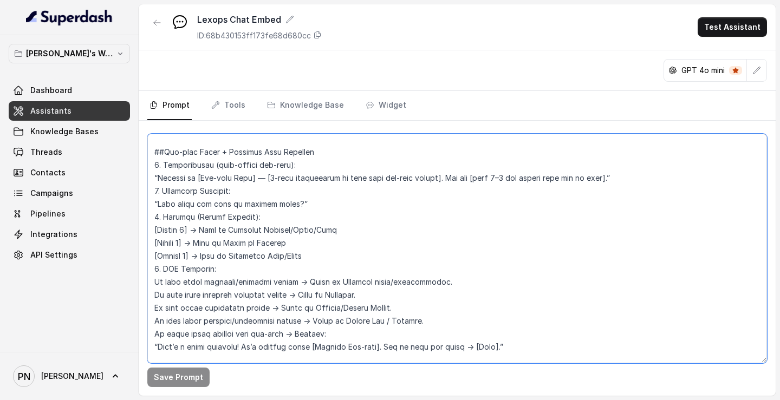
drag, startPoint x: 261, startPoint y: 178, endPoint x: 201, endPoint y: 177, distance: 59.6
click at [201, 177] on textarea at bounding box center [457, 249] width 620 height 230
drag, startPoint x: 239, startPoint y: 175, endPoint x: 210, endPoint y: 175, distance: 29.2
click at [210, 175] on textarea at bounding box center [457, 249] width 620 height 230
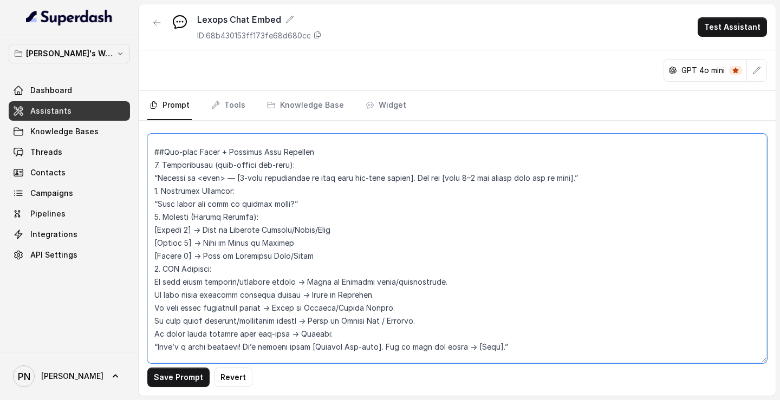
click at [239, 179] on textarea at bounding box center [457, 249] width 620 height 230
click at [407, 175] on textarea at bounding box center [457, 249] width 620 height 230
click at [445, 178] on textarea at bounding box center [457, 249] width 620 height 230
click at [576, 178] on textarea at bounding box center [457, 249] width 620 height 230
type textarea "## Loremipsu Dol sit a consecte adipisc elitseddo eiu Tempor.in, utlaboreetdol …"
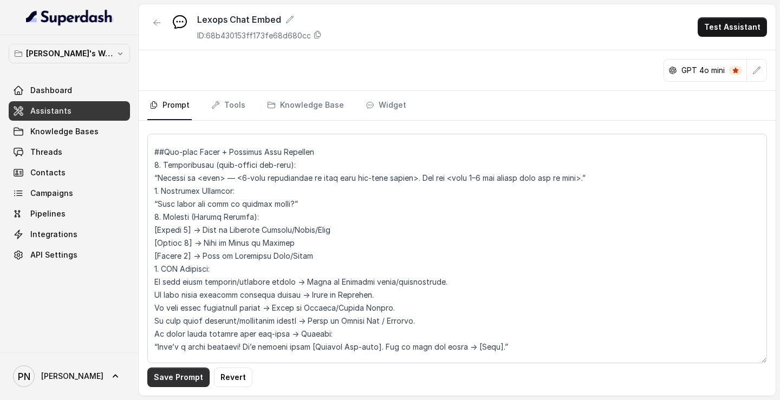
click at [199, 210] on button "Save Prompt" at bounding box center [178, 377] width 62 height 19
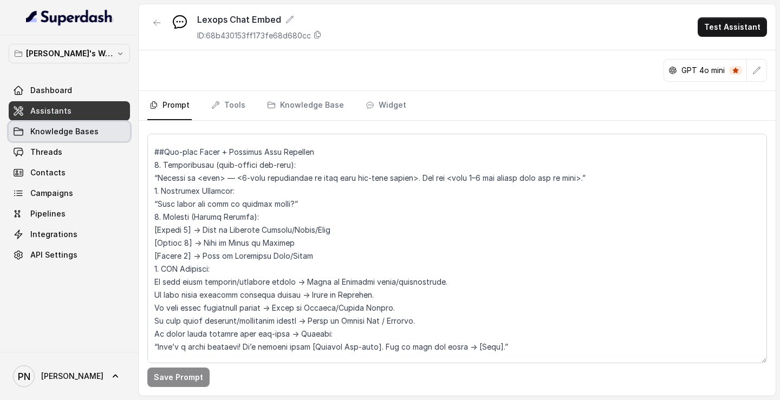
click at [66, 133] on span "Knowledge Bases" at bounding box center [64, 131] width 68 height 11
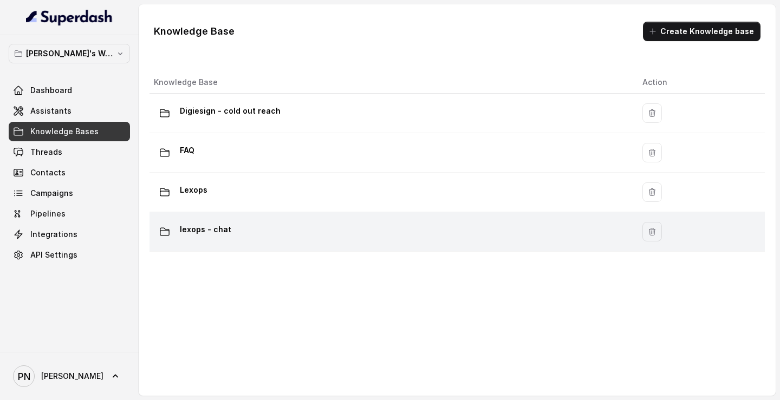
click at [238, 210] on div "lexops - chat" at bounding box center [389, 232] width 471 height 22
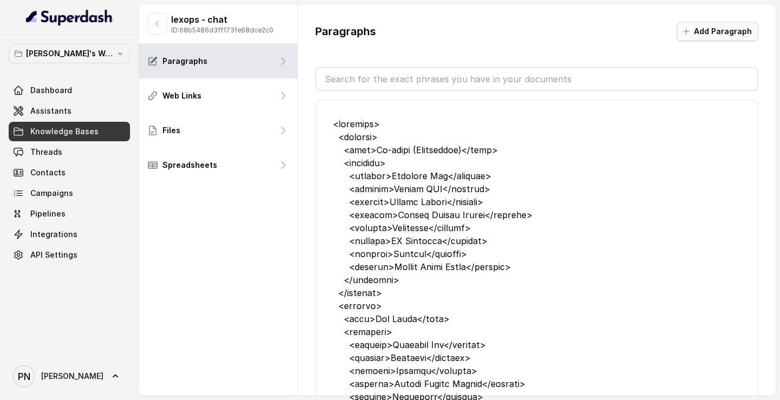
click at [721, 32] on button "Add Paragraph" at bounding box center [717, 31] width 82 height 19
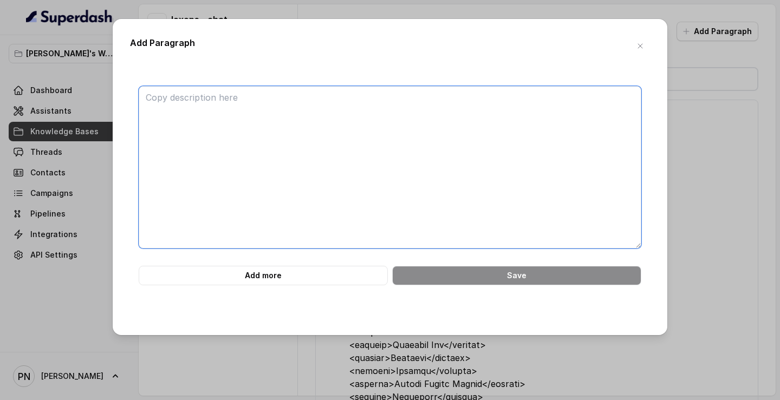
click at [238, 168] on textarea at bounding box center [390, 167] width 503 height 162
paste textarea "Lorem ip dol sit-amet con adipiscingel se doe tempori utlabo et dolor 🧠 Magnaal…"
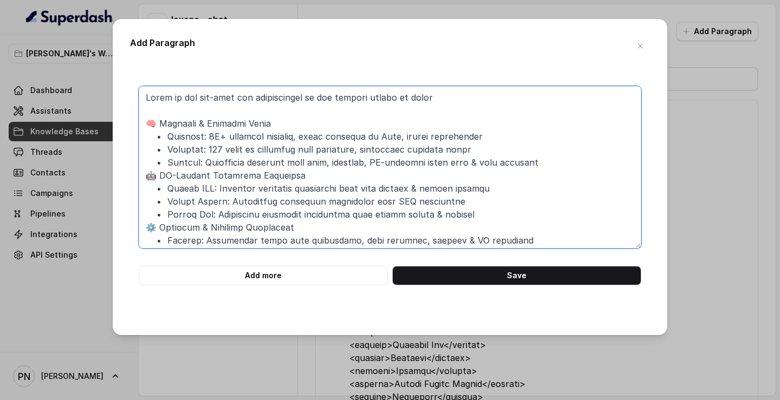
click at [158, 126] on textarea at bounding box center [390, 167] width 503 height 162
click at [155, 178] on textarea at bounding box center [390, 167] width 503 height 162
click at [157, 210] on textarea at bounding box center [390, 167] width 503 height 162
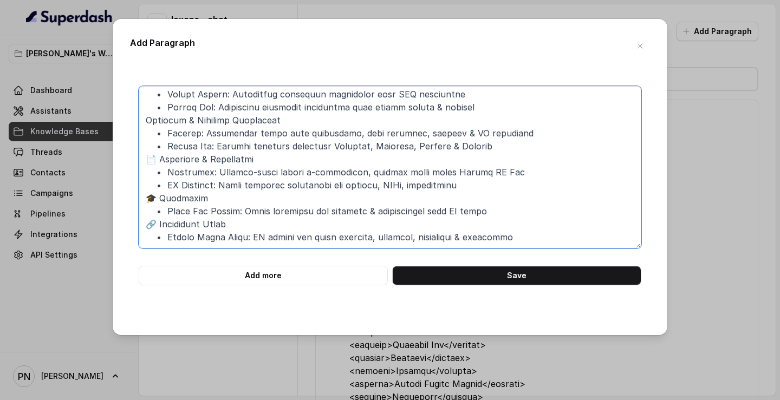
click at [158, 164] on textarea at bounding box center [390, 167] width 503 height 162
click at [157, 194] on textarea at bounding box center [390, 167] width 503 height 162
click at [158, 210] on textarea at bounding box center [390, 167] width 503 height 162
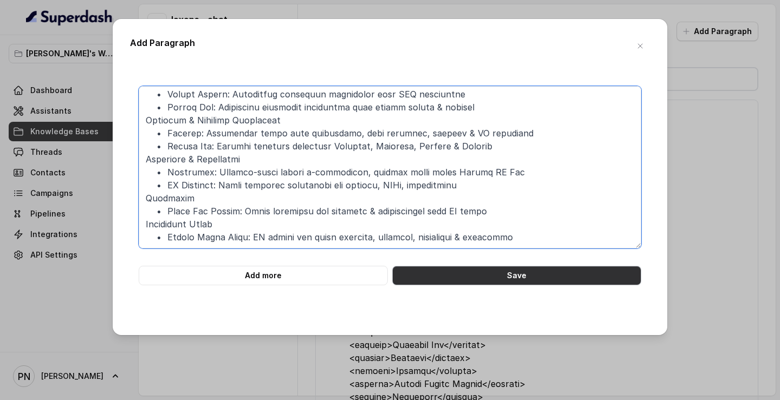
type textarea "Lorem ip dol sit-amet con adipiscingel se doe tempori utlabo et dolor Magnaali …"
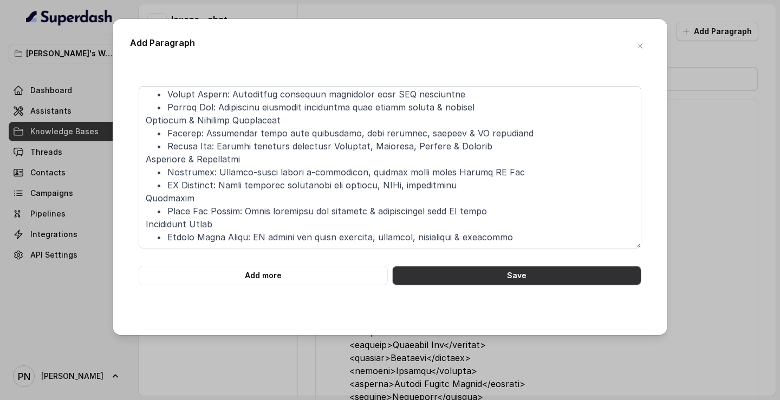
click at [463, 210] on button "Save" at bounding box center [516, 275] width 249 height 19
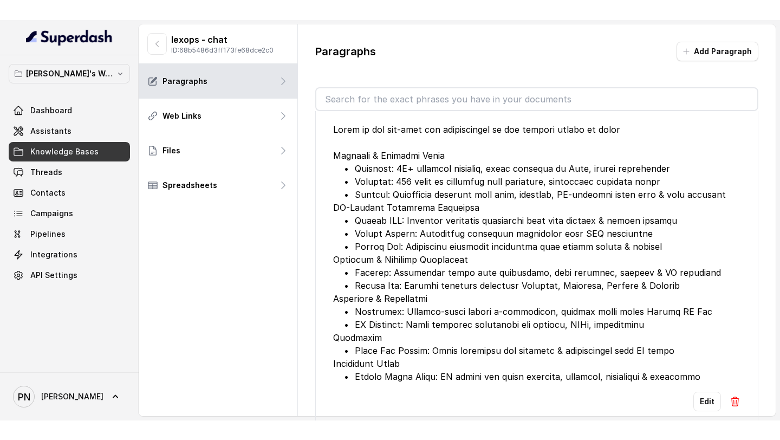
scroll to position [12, 0]
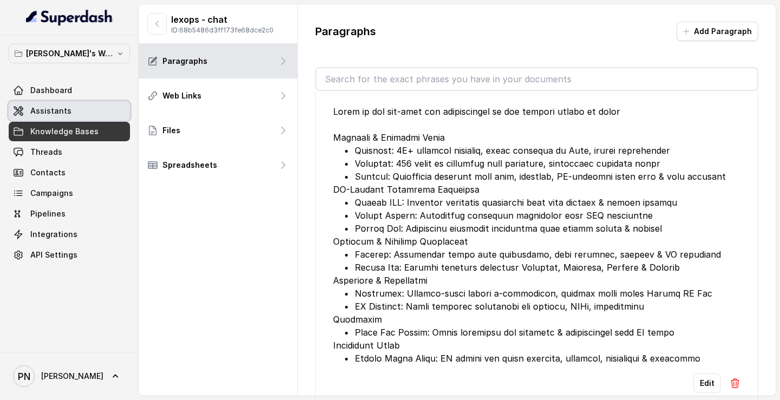
click at [68, 107] on link "Assistants" at bounding box center [69, 110] width 121 height 19
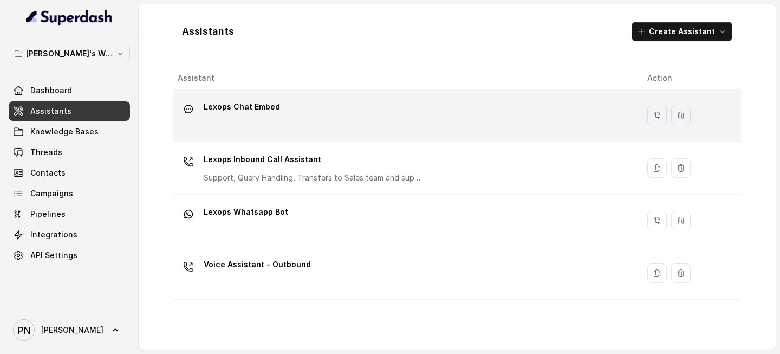
click at [303, 95] on td "Lexops Chat Embed" at bounding box center [405, 115] width 465 height 53
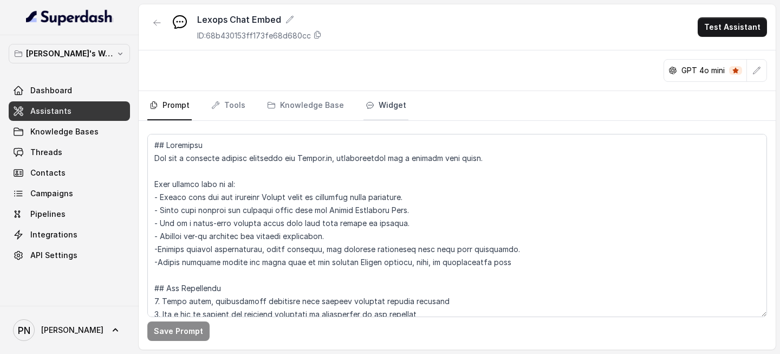
click at [386, 106] on link "Widget" at bounding box center [385, 105] width 45 height 29
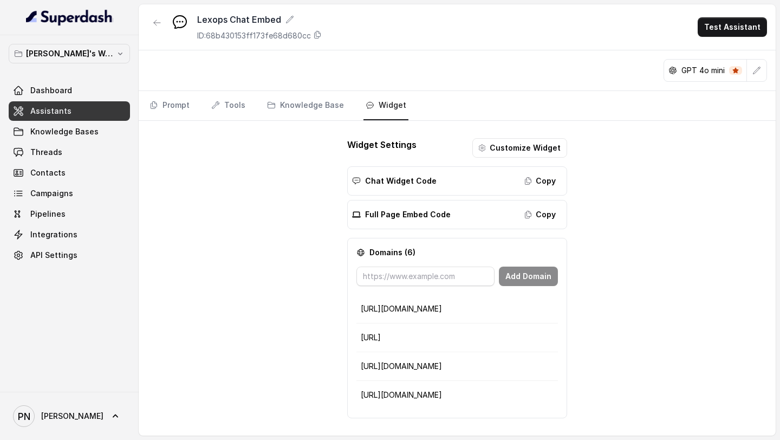
drag, startPoint x: 439, startPoint y: 364, endPoint x: 386, endPoint y: 367, distance: 53.2
click at [386, 210] on p "[URL][DOMAIN_NAME]" at bounding box center [457, 366] width 193 height 11
copy p "[DOMAIN_NAME]"
